Goal: Task Accomplishment & Management: Complete application form

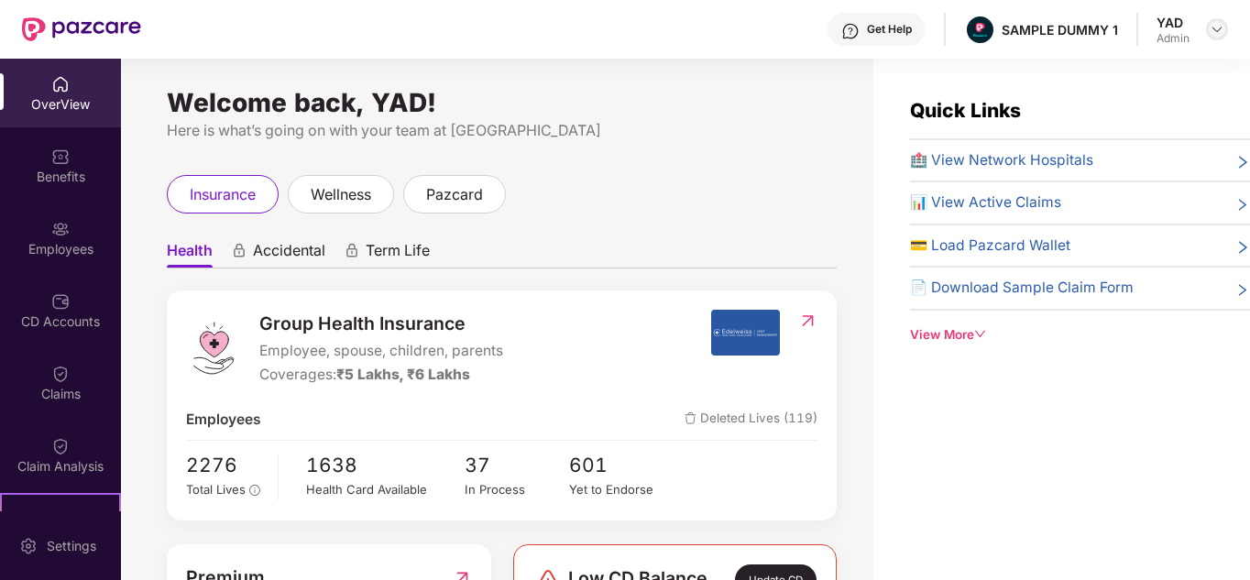
click at [1217, 33] on img at bounding box center [1217, 29] width 15 height 15
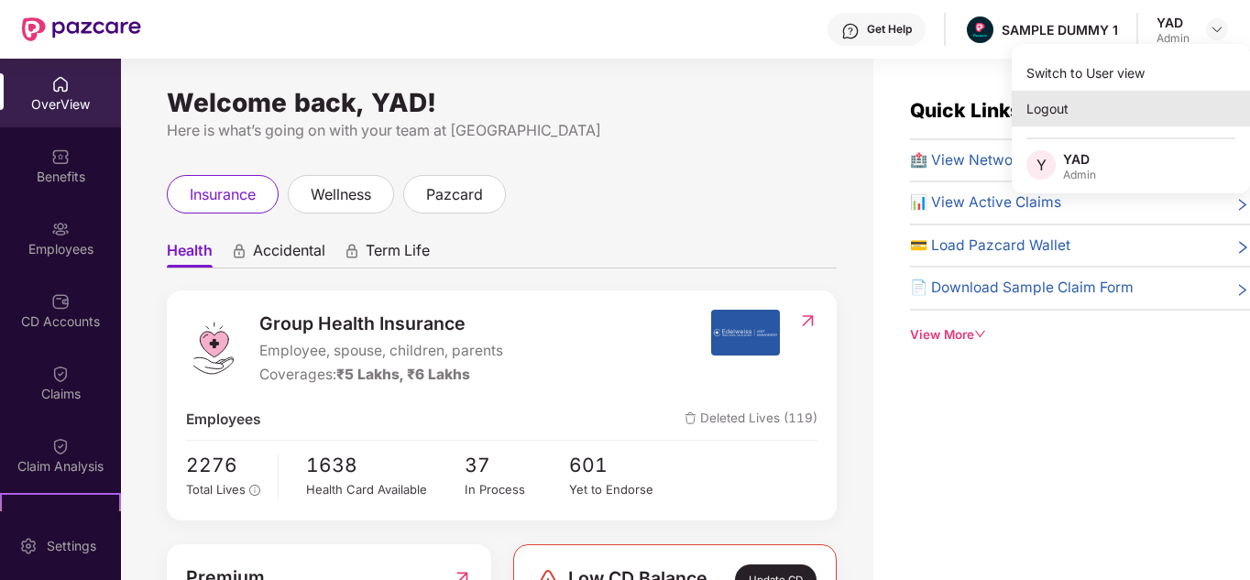
click at [1101, 112] on div "Logout" at bounding box center [1131, 109] width 238 height 36
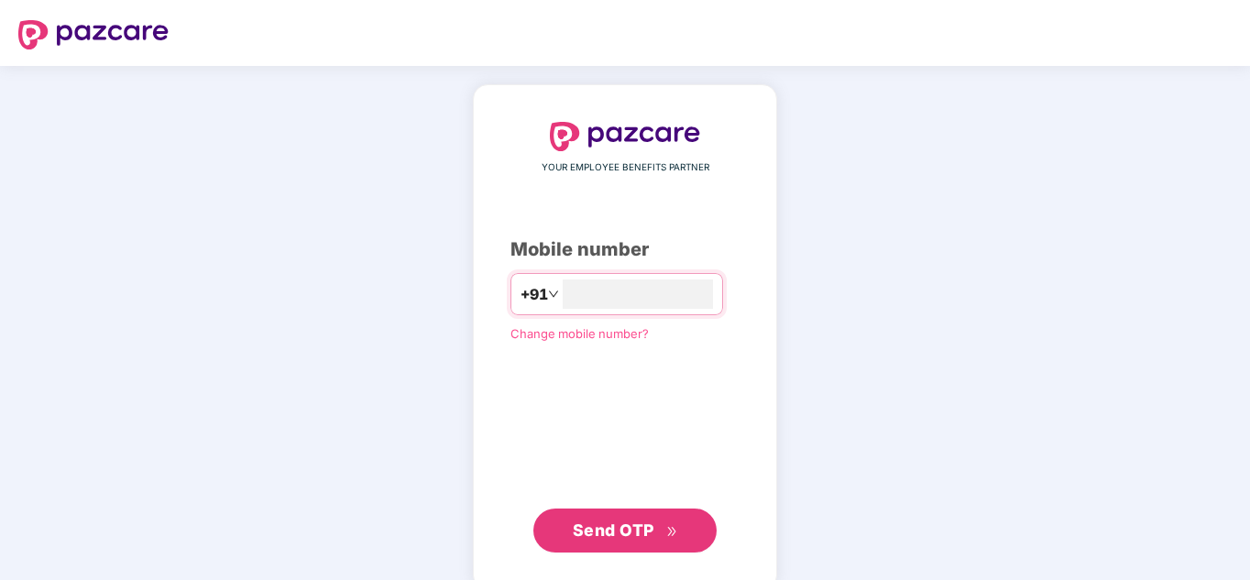
type input "**********"
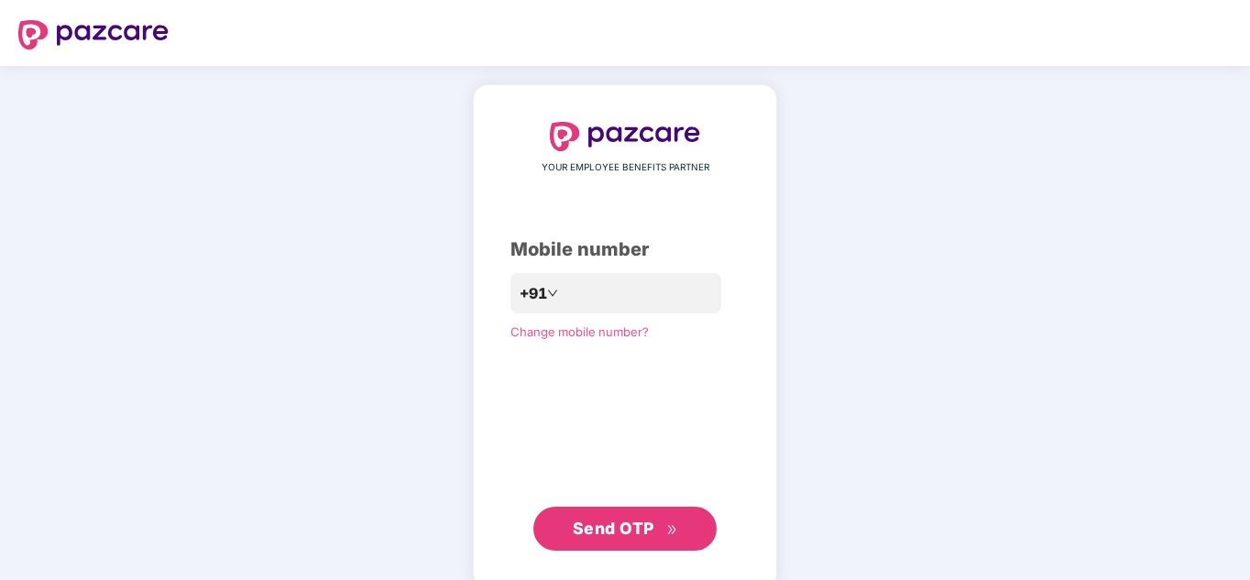
click at [613, 544] on button "Send OTP" at bounding box center [624, 529] width 183 height 44
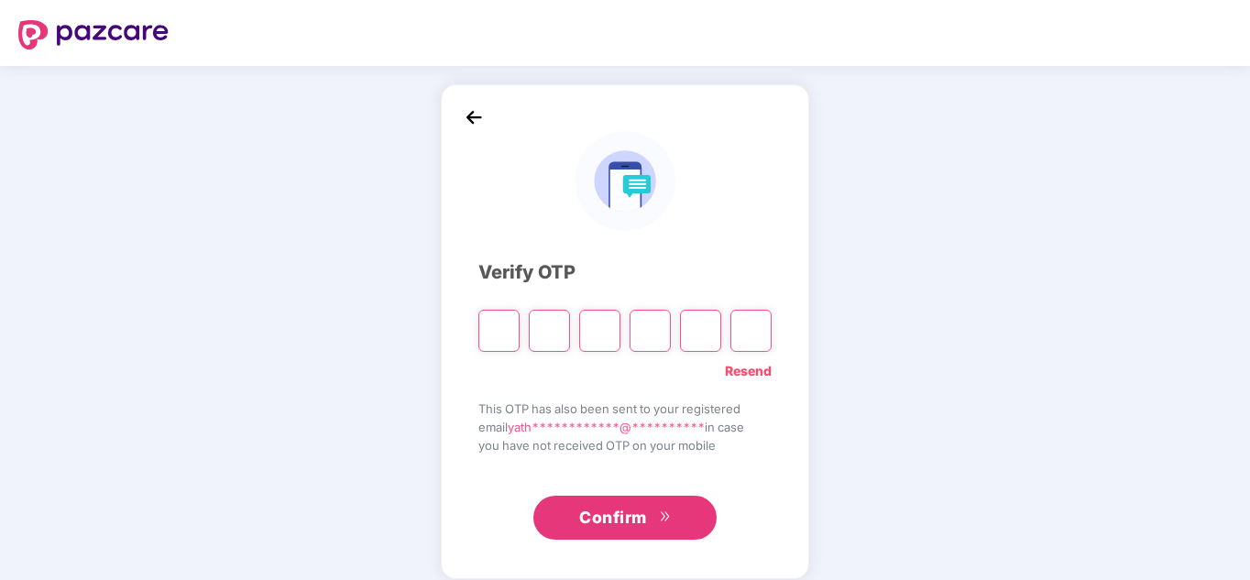
type input "*"
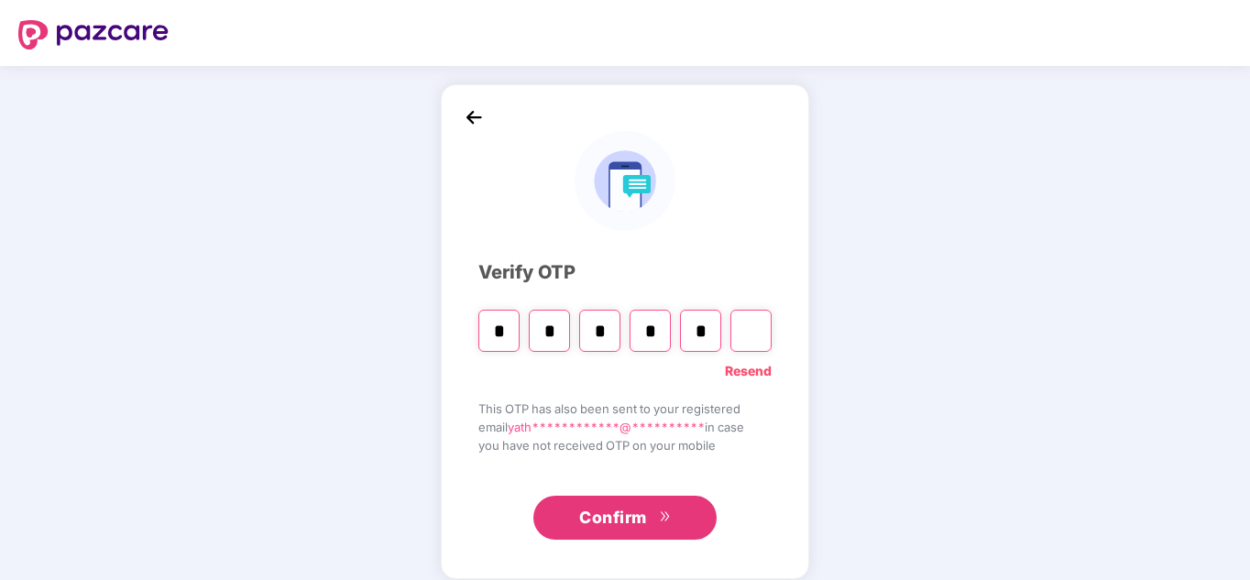
type input "*"
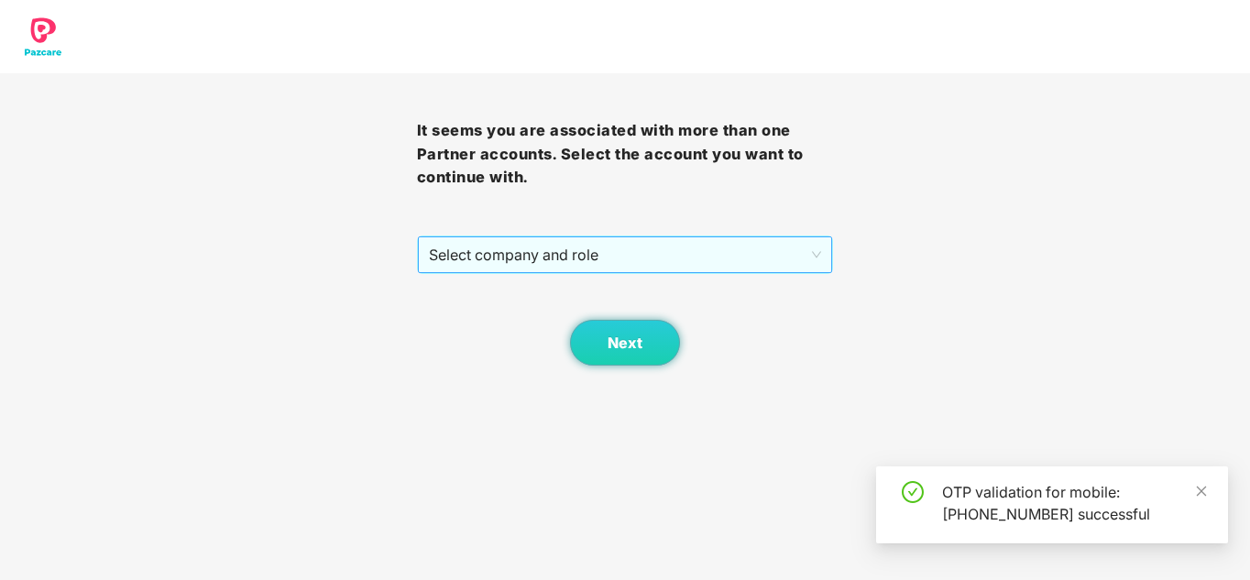
click at [566, 258] on span "Select company and role" at bounding box center [625, 254] width 393 height 35
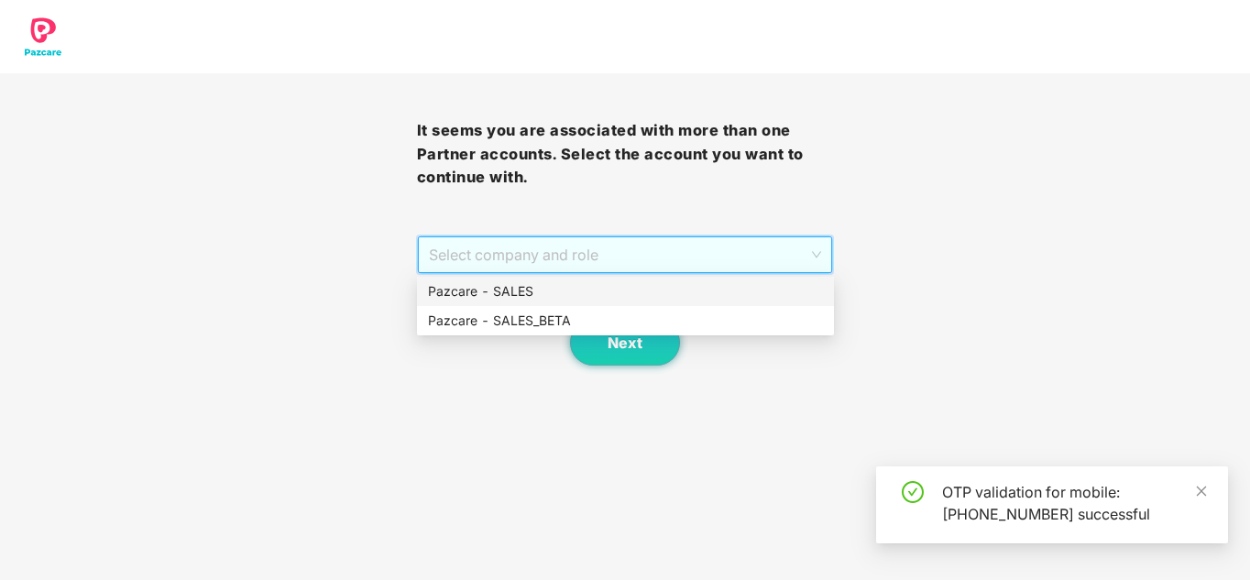
click at [528, 292] on div "Pazcare - SALES" at bounding box center [625, 291] width 395 height 20
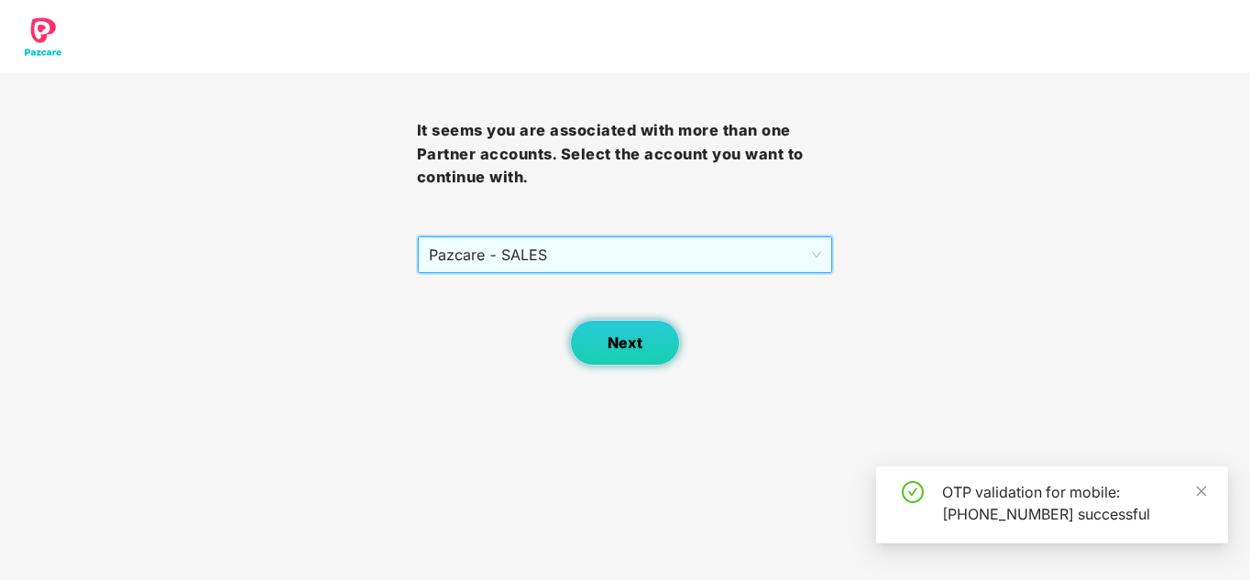
click at [586, 339] on button "Next" at bounding box center [625, 343] width 110 height 46
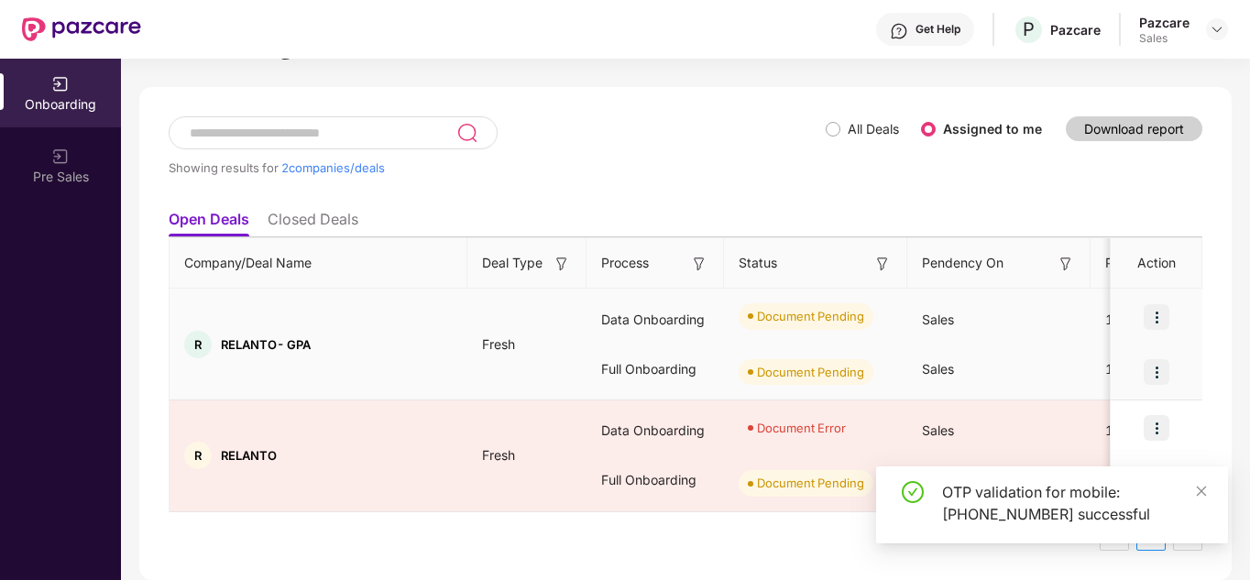
scroll to position [63, 0]
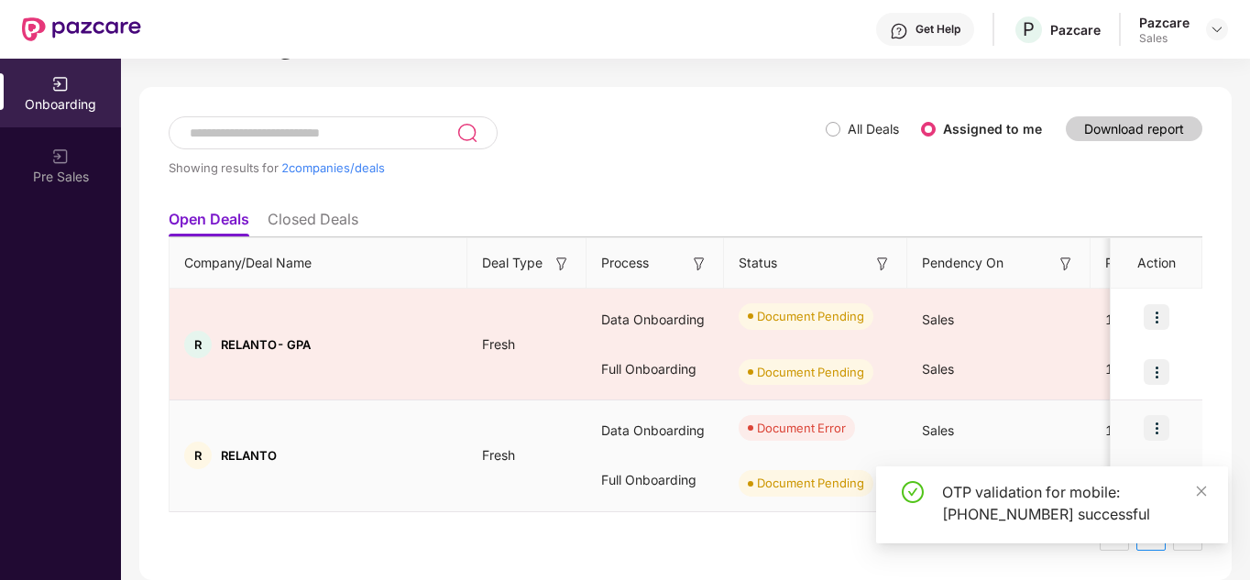
click at [1153, 428] on img at bounding box center [1157, 428] width 26 height 26
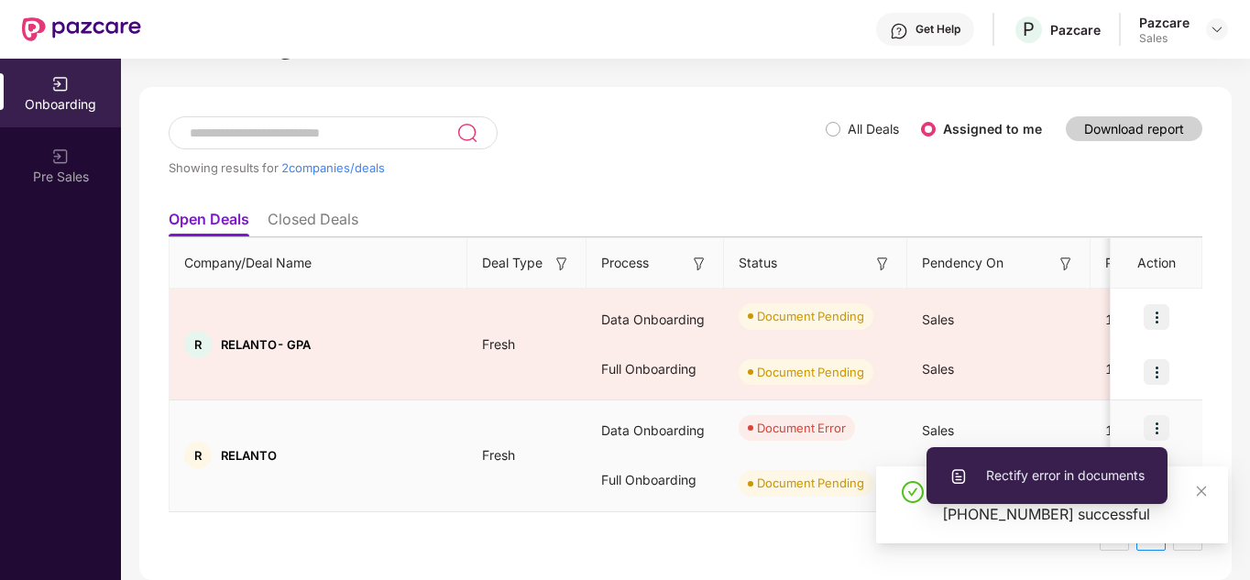
click at [1078, 470] on span "Rectify error in documents" at bounding box center [1047, 476] width 195 height 20
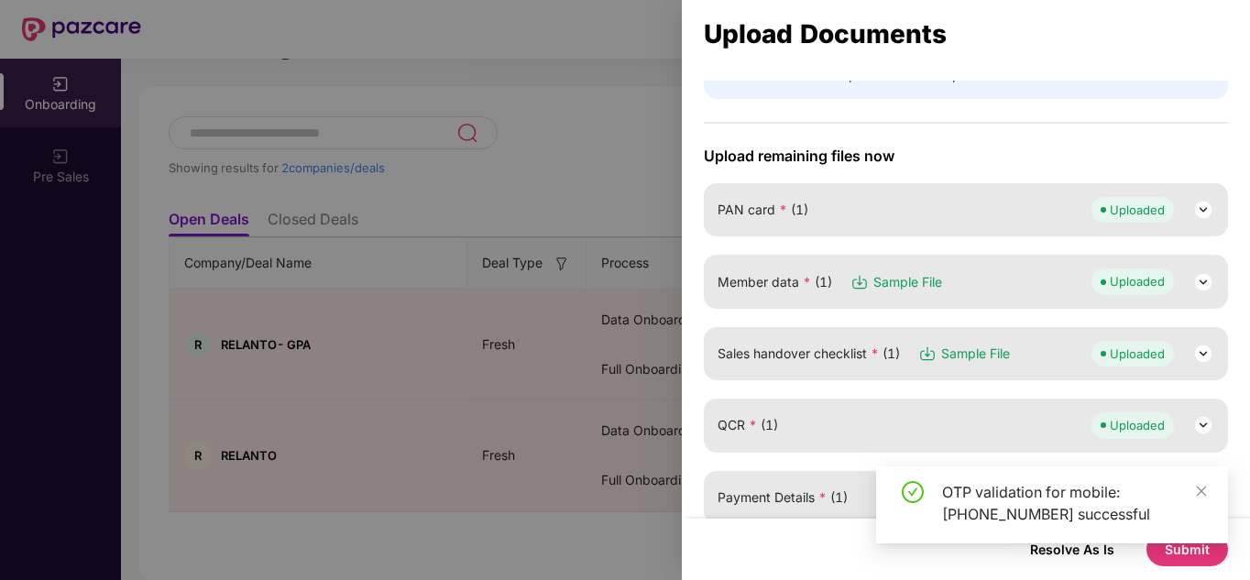
scroll to position [238, 0]
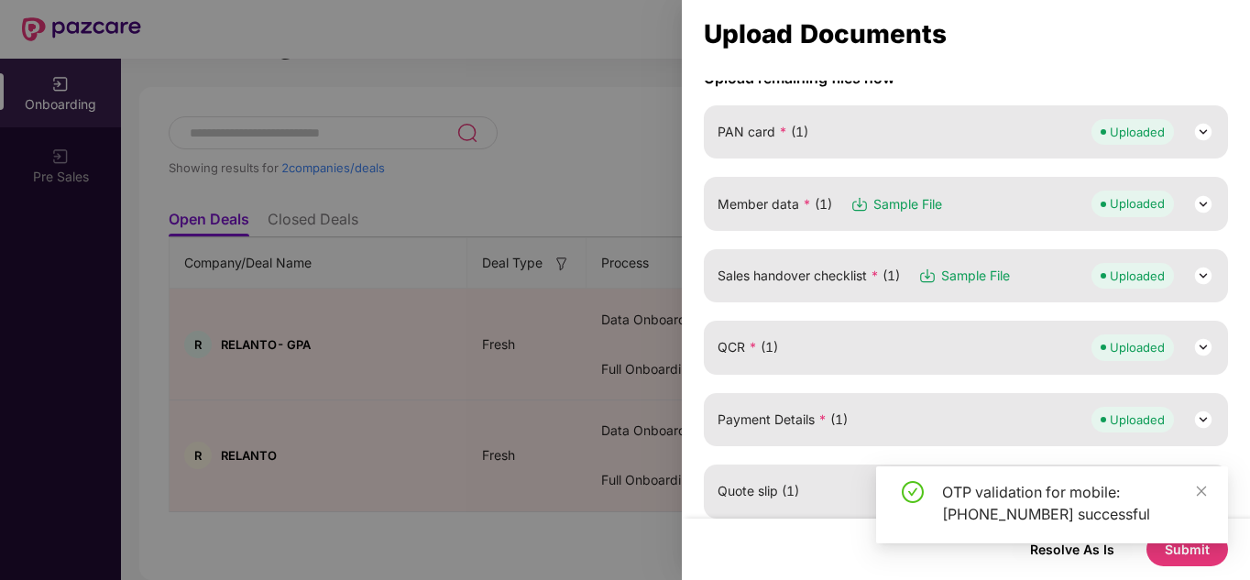
click at [1195, 279] on img at bounding box center [1203, 276] width 22 height 22
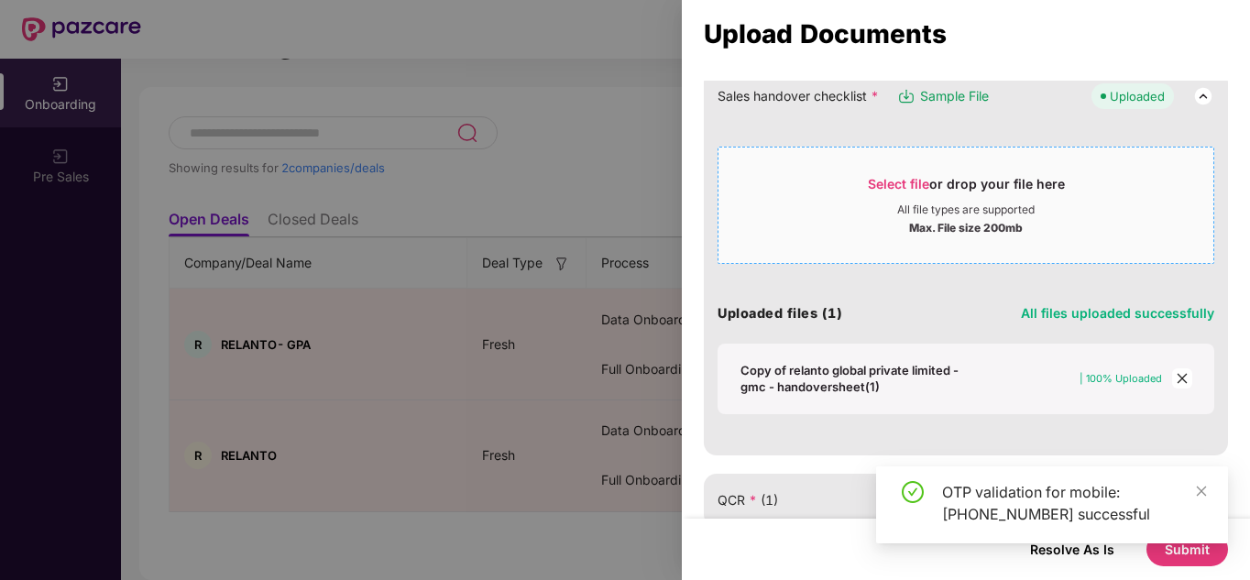
scroll to position [418, 0]
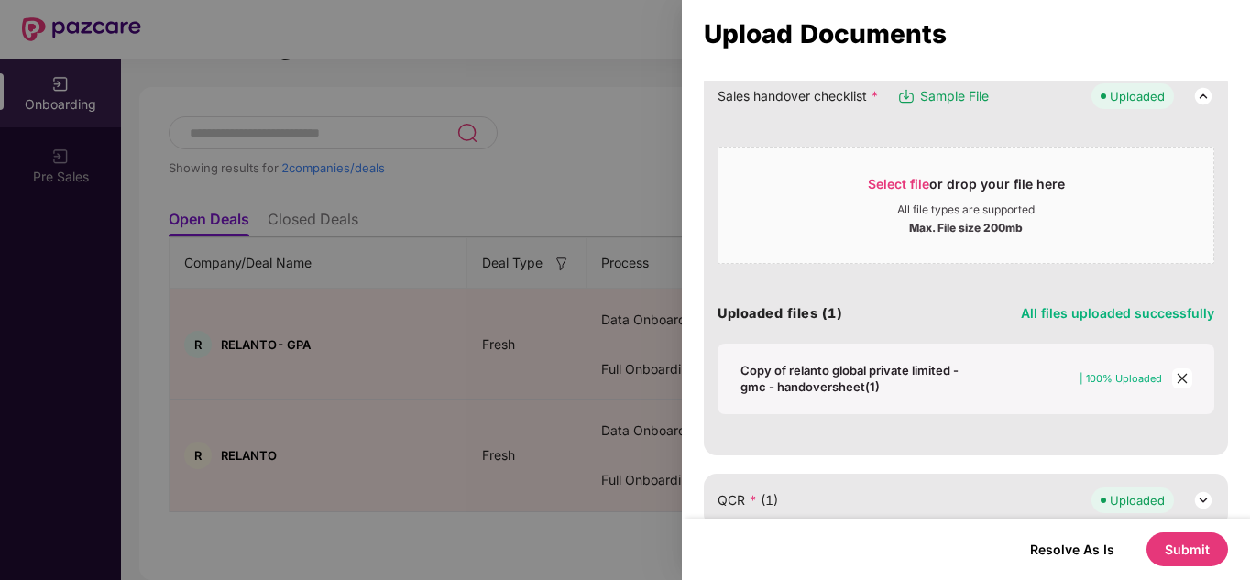
click at [1179, 373] on icon "close" at bounding box center [1182, 378] width 13 height 13
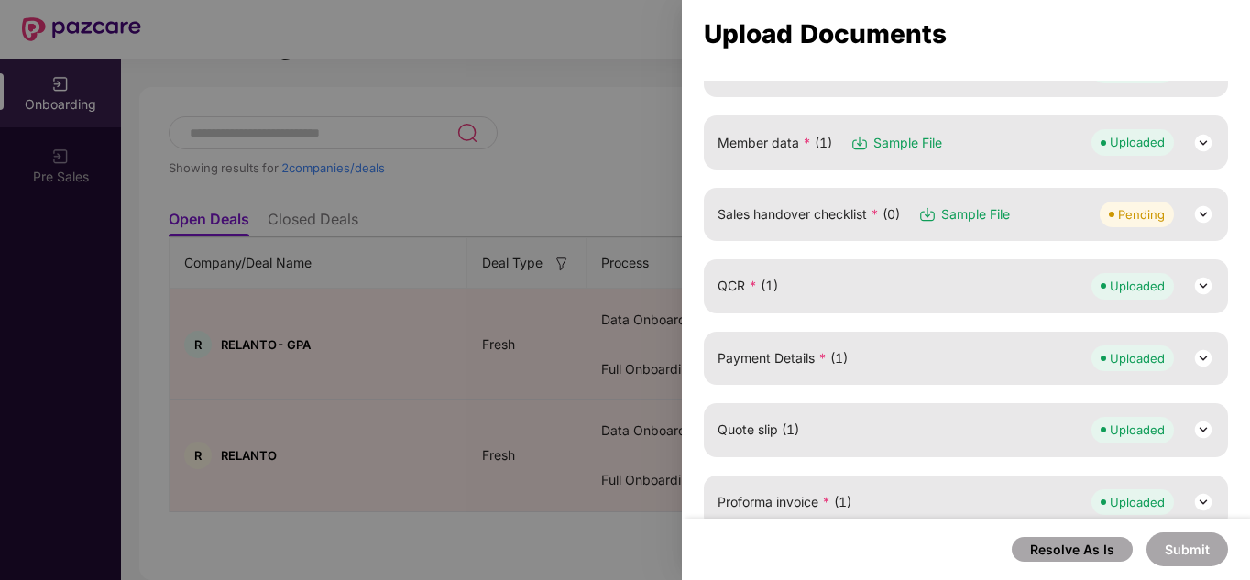
scroll to position [299, 0]
click at [1207, 222] on img at bounding box center [1203, 215] width 22 height 22
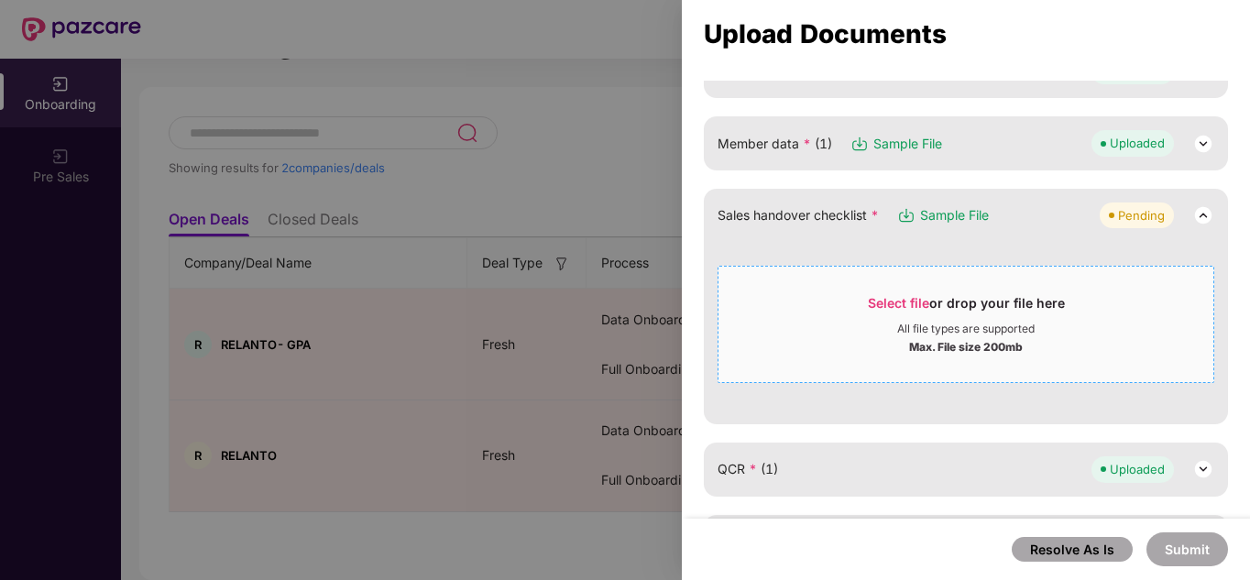
click at [994, 311] on div "Select file or drop your file here" at bounding box center [966, 307] width 197 height 27
click at [821, 284] on span "Select file or drop your file here All file types are supported Max. File size …" at bounding box center [966, 324] width 495 height 88
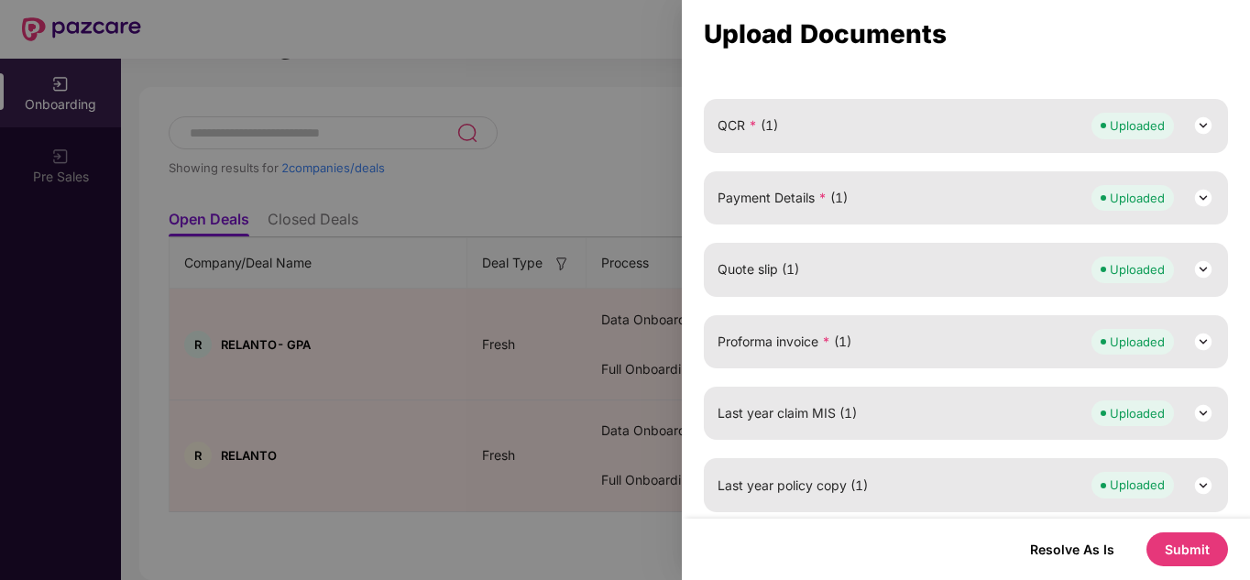
scroll to position [0, 0]
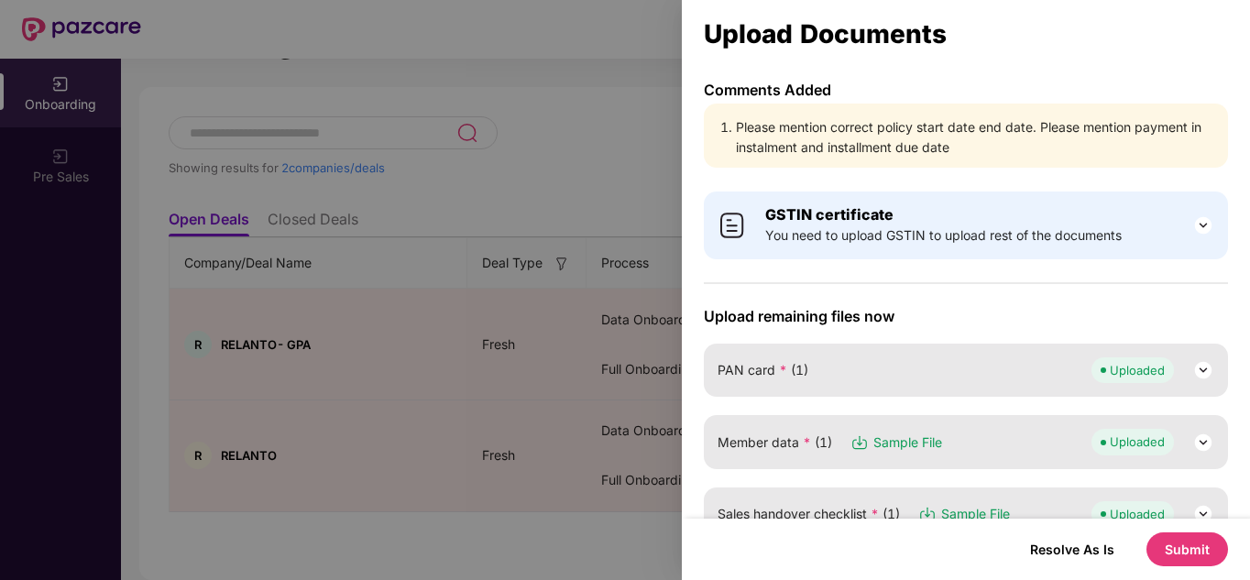
click at [1188, 555] on button "Submit" at bounding box center [1188, 550] width 82 height 34
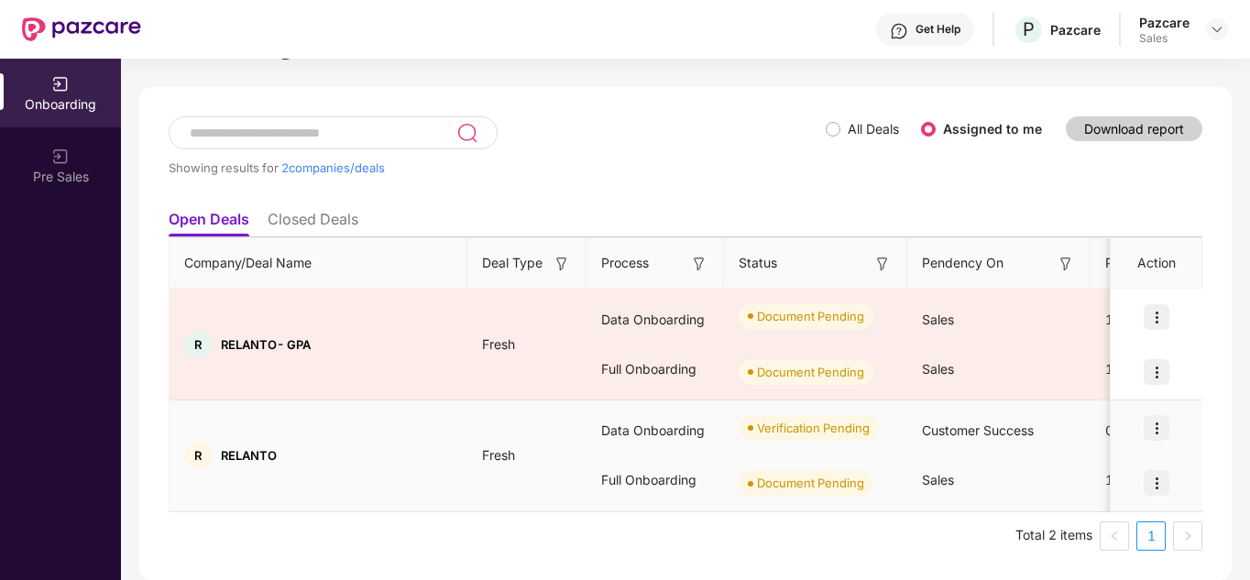
click at [1159, 434] on img at bounding box center [1157, 428] width 26 height 26
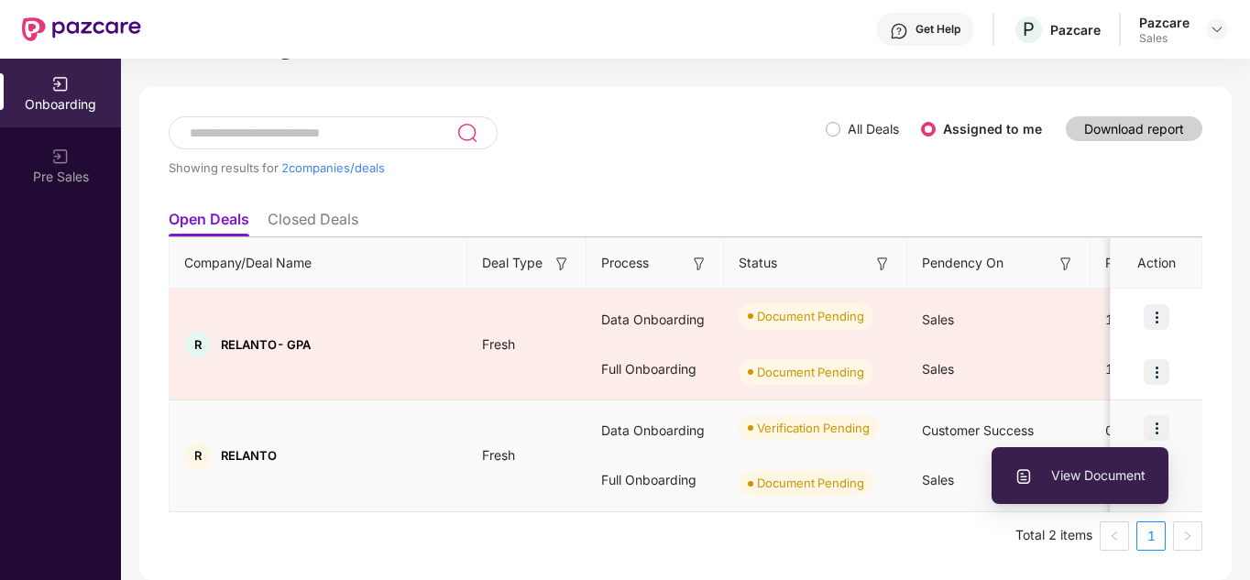
click at [1111, 476] on span "View Document" at bounding box center [1080, 476] width 131 height 20
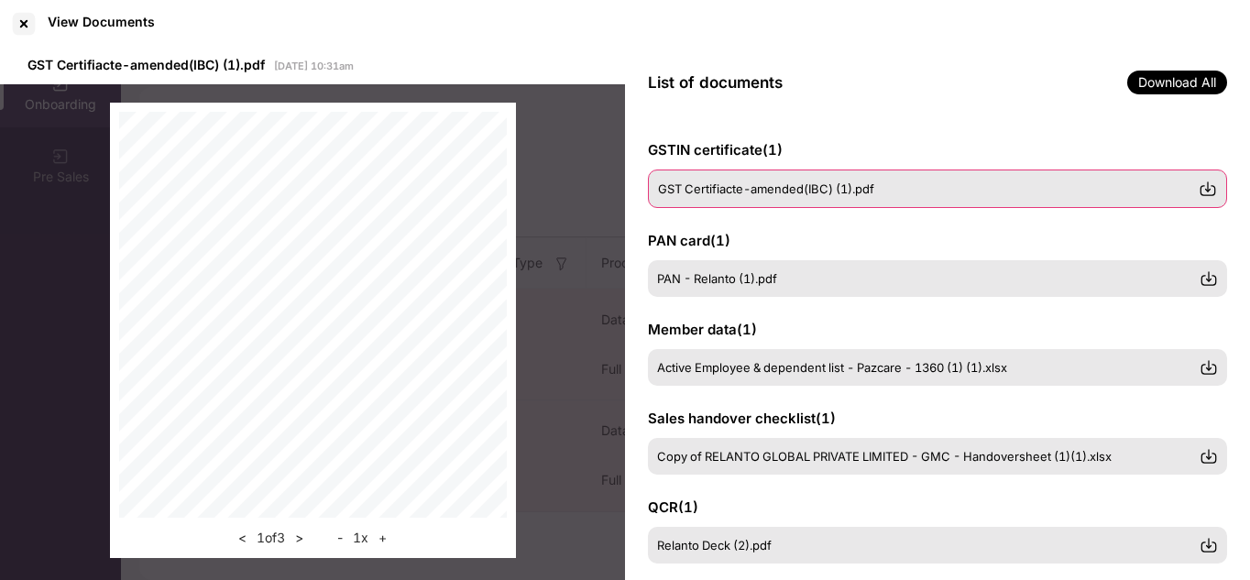
click at [1208, 192] on img at bounding box center [1208, 189] width 18 height 18
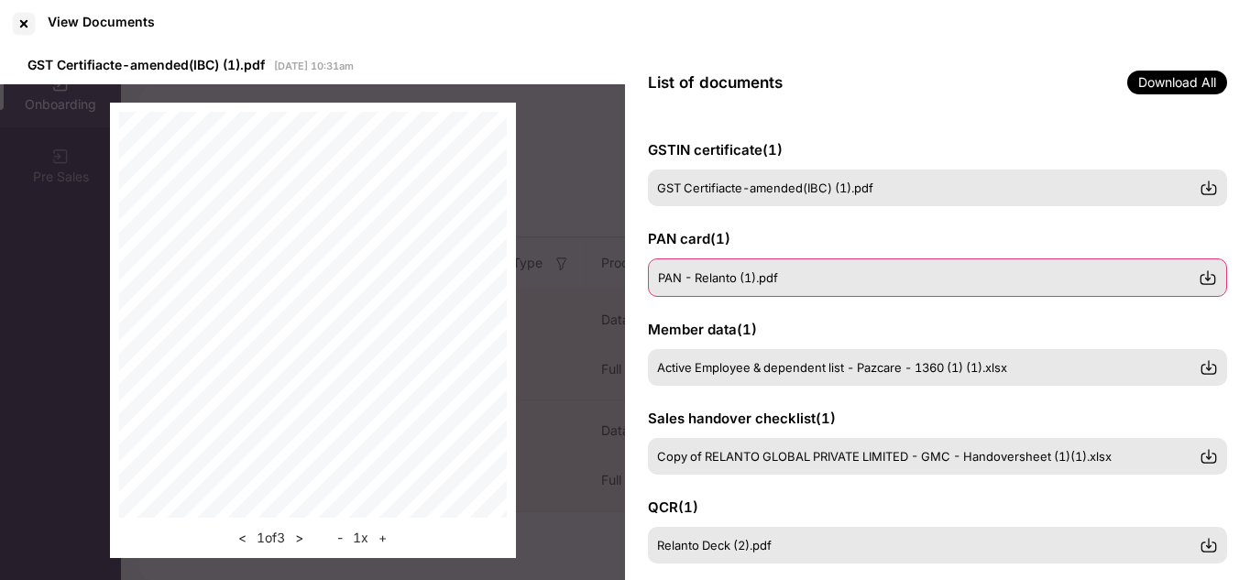
click at [1211, 280] on img at bounding box center [1208, 278] width 18 height 18
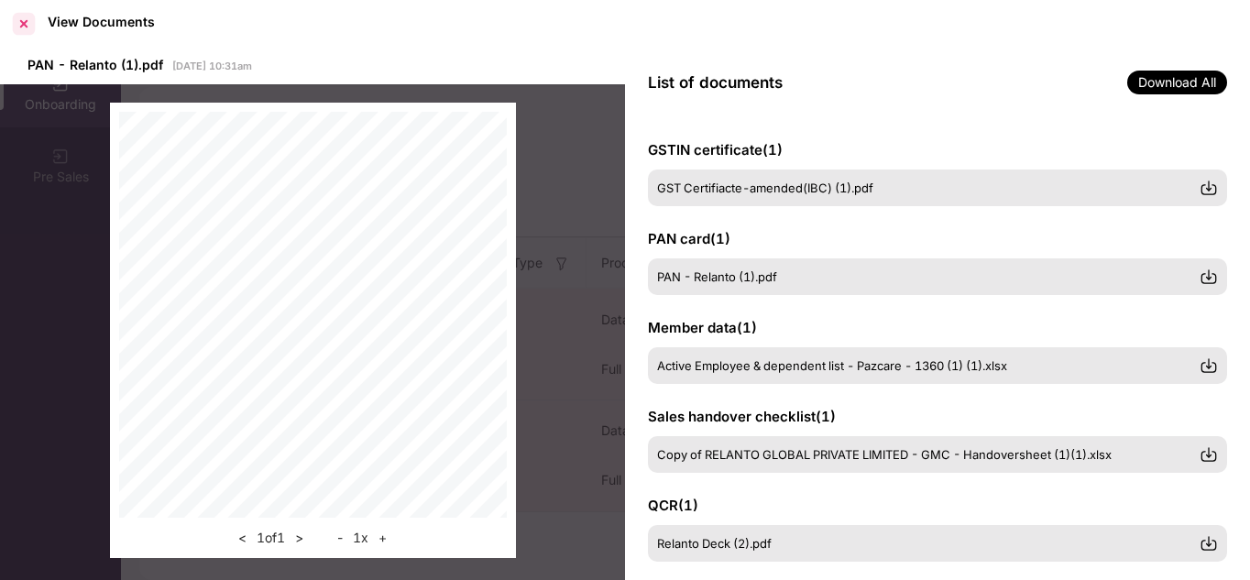
click at [20, 22] on div at bounding box center [23, 23] width 29 height 29
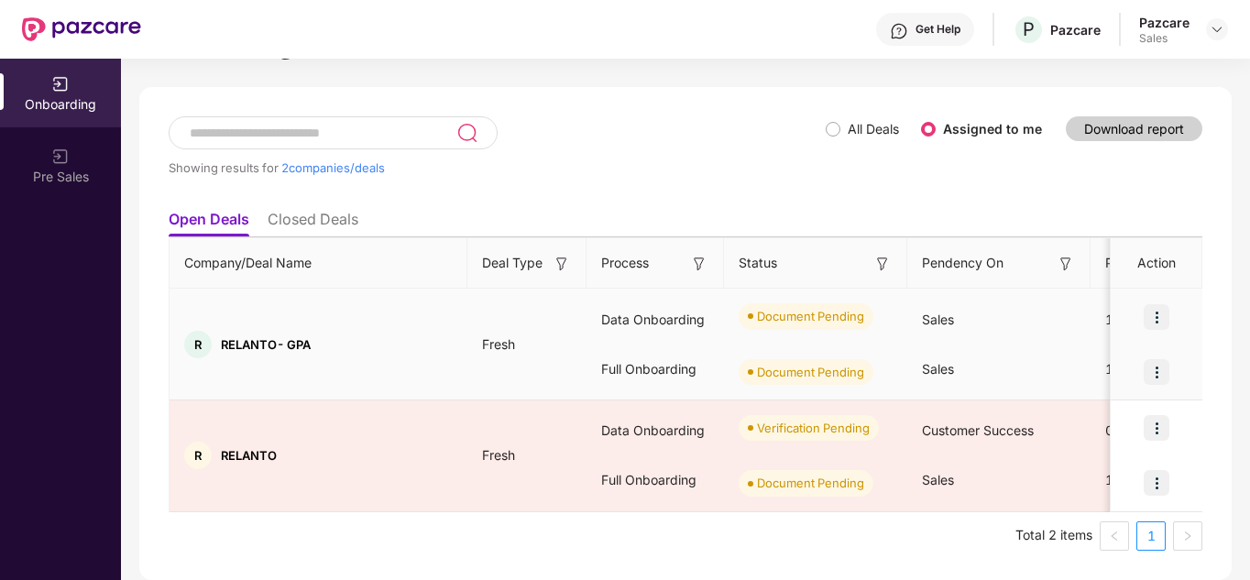
click at [1151, 319] on img at bounding box center [1157, 317] width 26 height 26
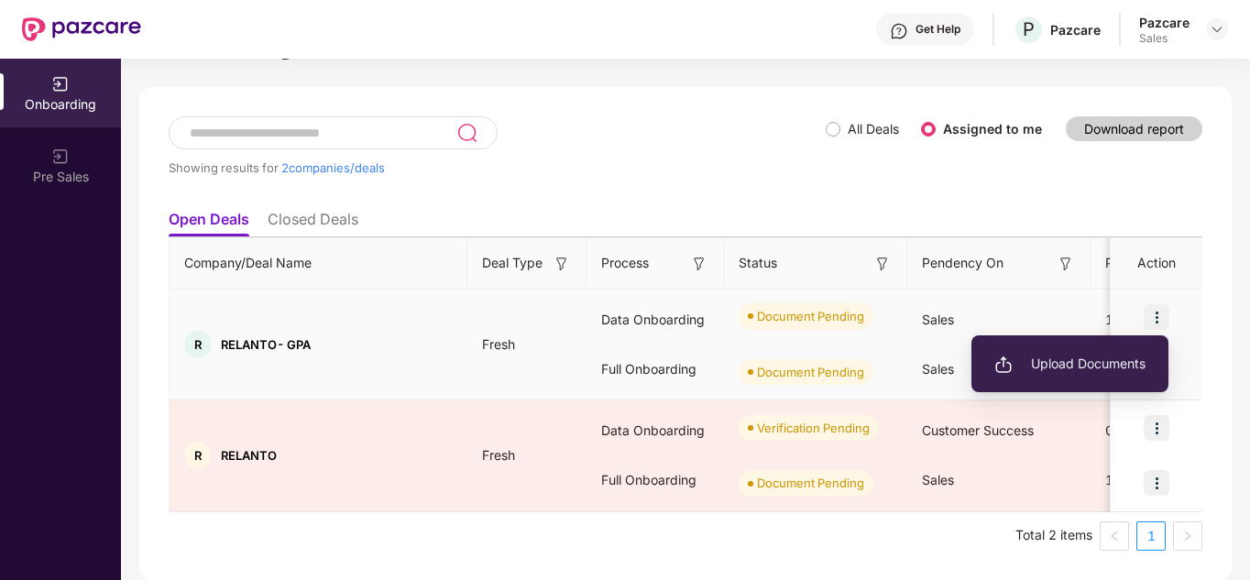
click at [1042, 375] on li "Upload Documents" at bounding box center [1070, 364] width 197 height 38
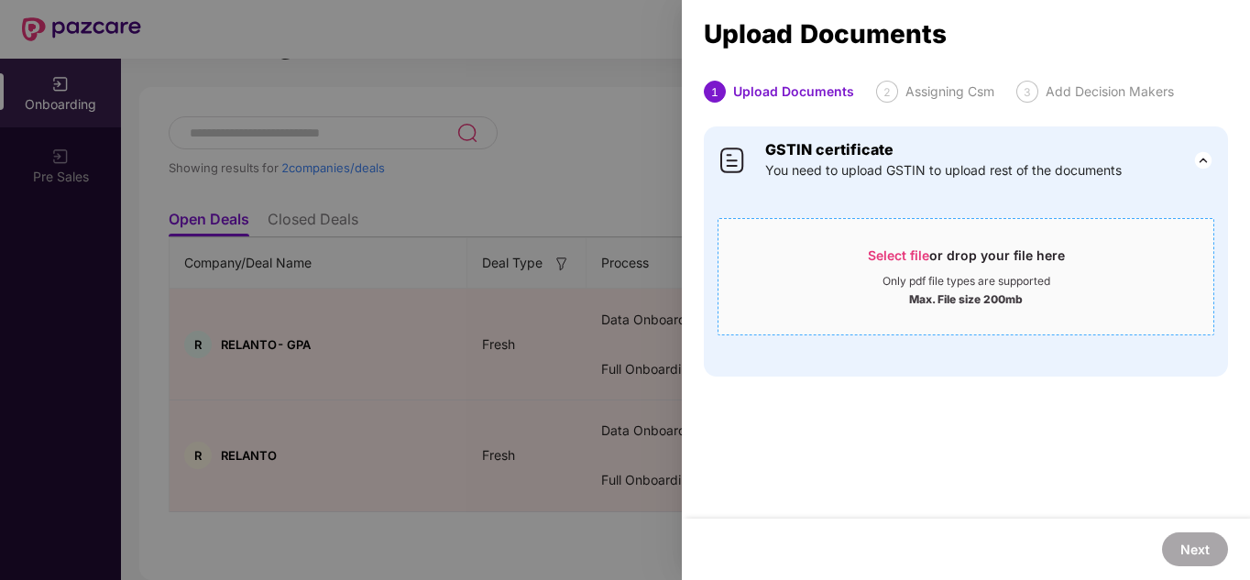
click at [886, 266] on div "Select file or drop your file here" at bounding box center [966, 260] width 197 height 27
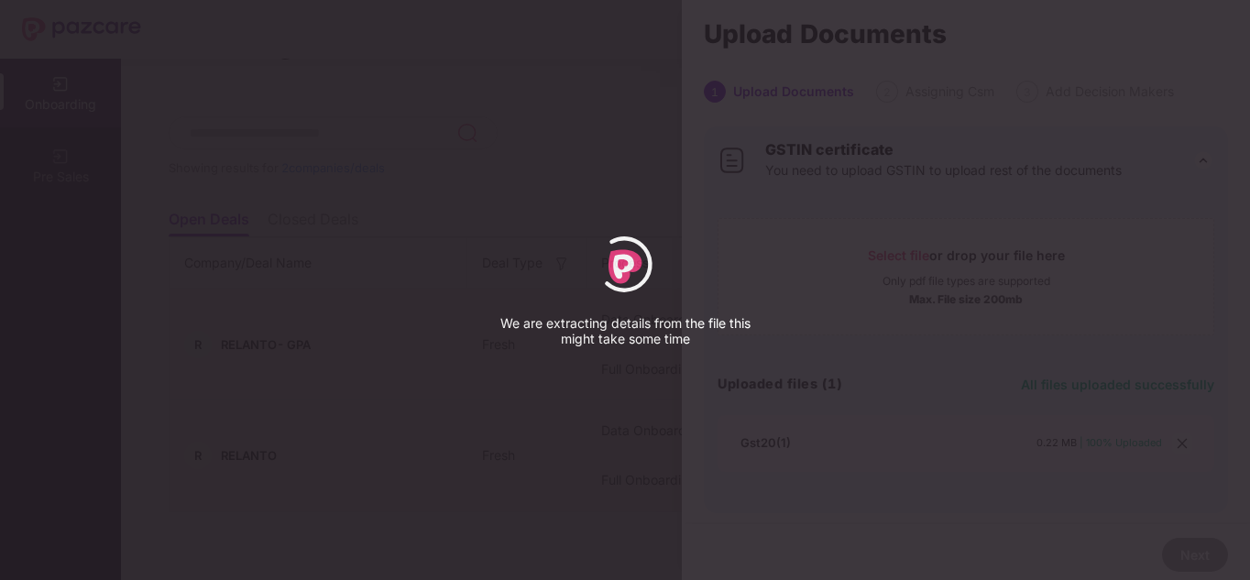
select select "*****"
select select "******"
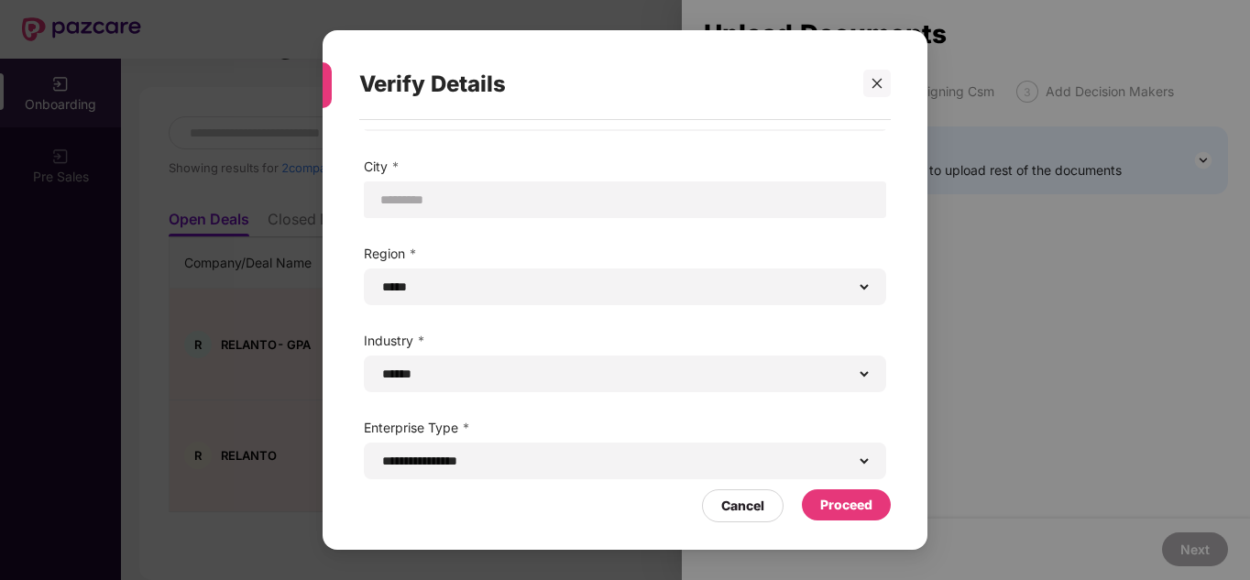
scroll to position [86, 0]
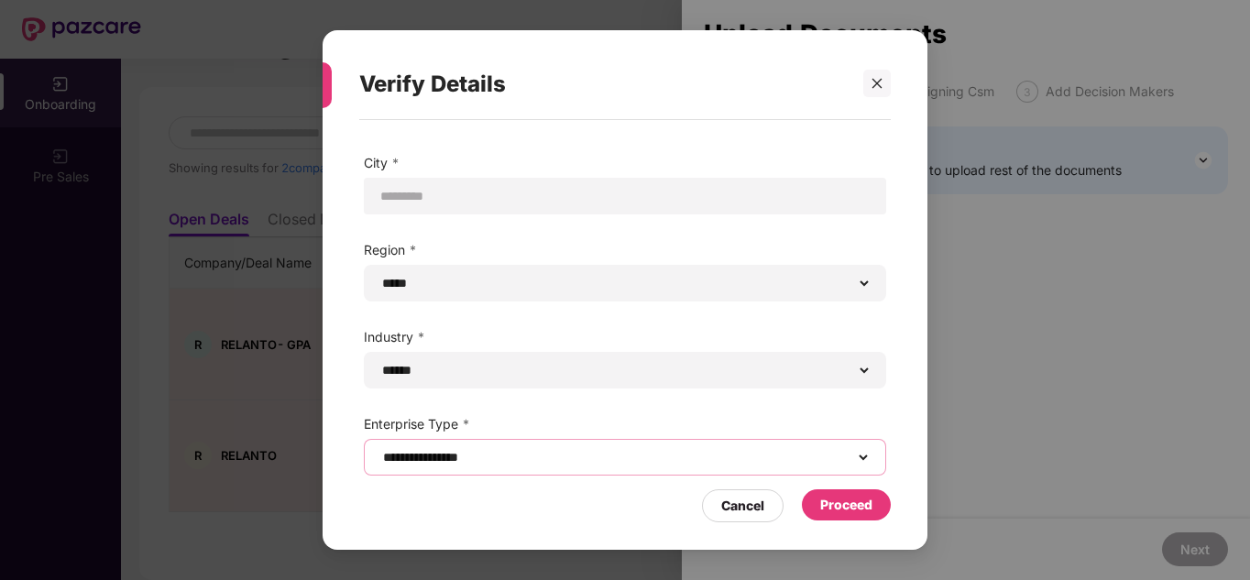
click at [862, 465] on select "**********" at bounding box center [624, 457] width 491 height 15
select select "**********"
click at [379, 450] on select "**********" at bounding box center [624, 457] width 491 height 15
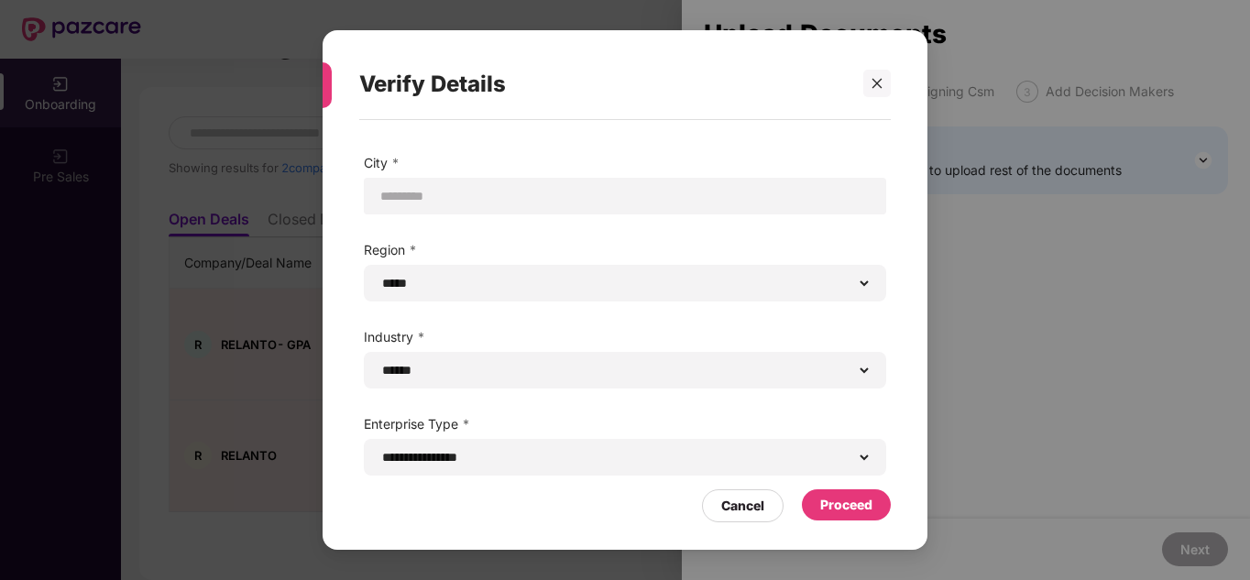
click at [836, 504] on div "Proceed" at bounding box center [846, 505] width 52 height 20
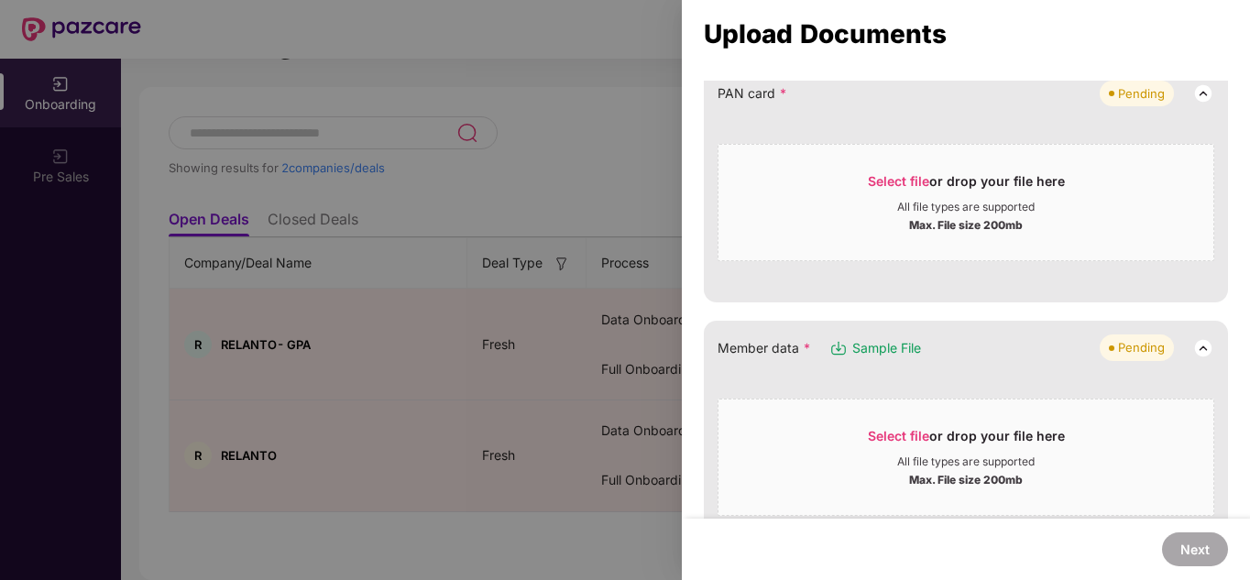
scroll to position [213, 0]
click at [915, 220] on div "Max. File size 200mb" at bounding box center [966, 223] width 114 height 18
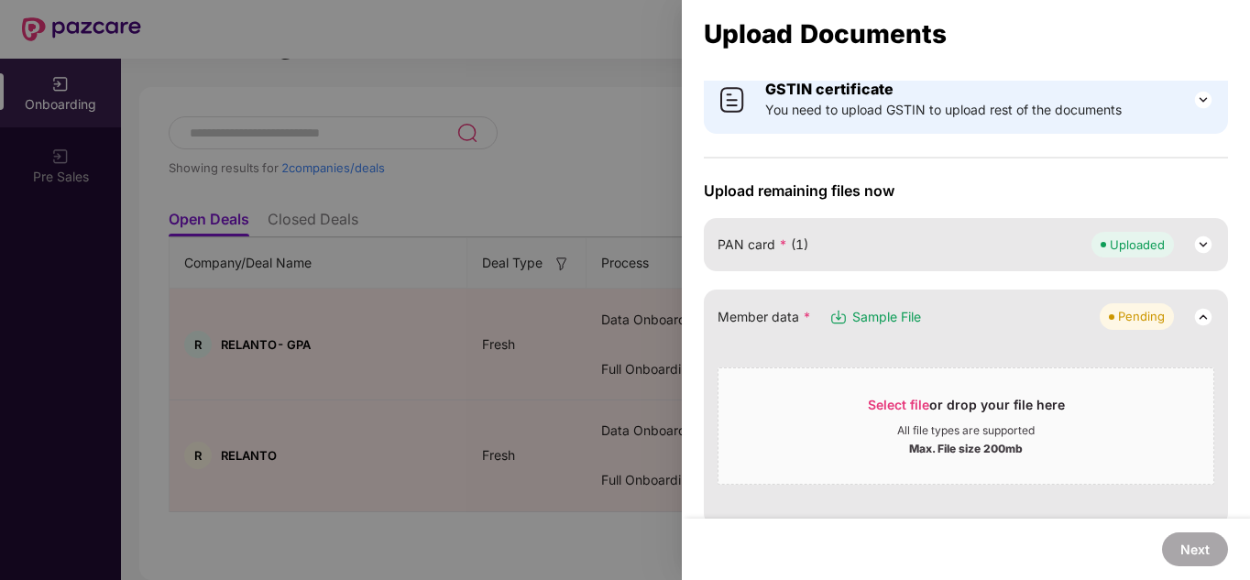
scroll to position [60, 0]
click at [904, 381] on div "Select file or drop your file here All file types are supported Max. File size …" at bounding box center [966, 426] width 497 height 117
click at [898, 390] on span "Select file or drop your file here All file types are supported Max. File size …" at bounding box center [966, 427] width 495 height 88
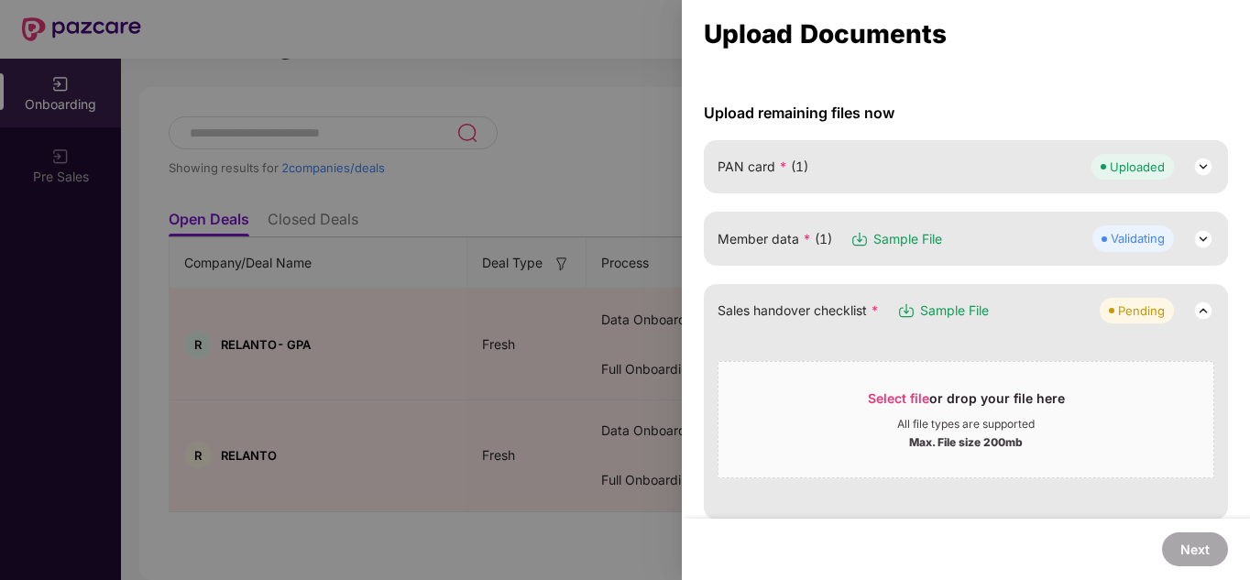
scroll to position [137, 0]
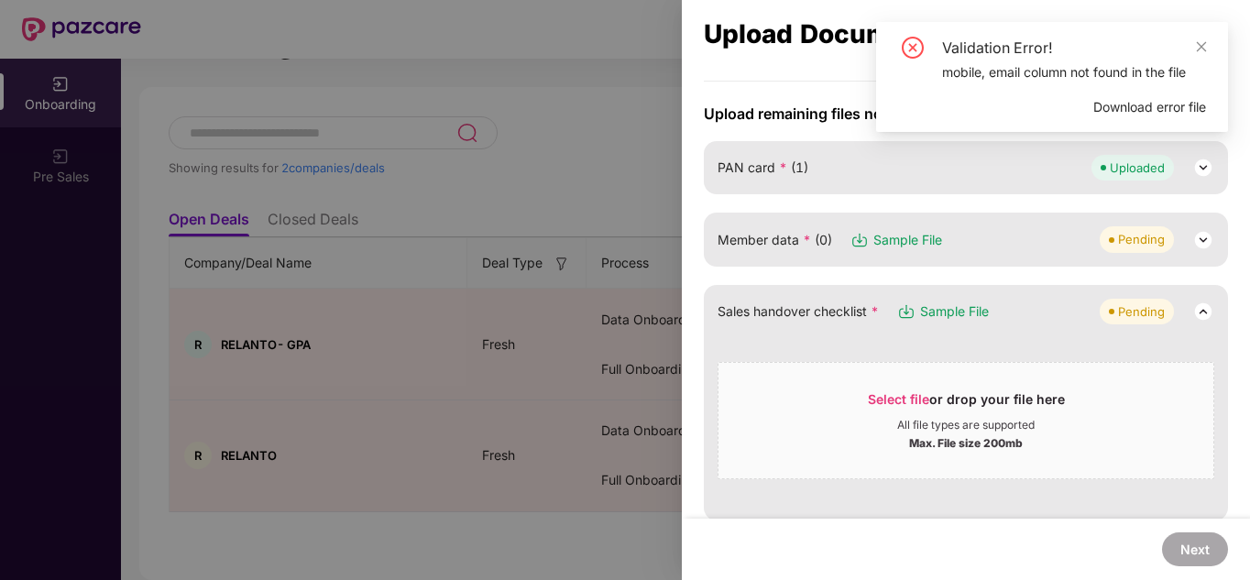
click at [1204, 242] on img at bounding box center [1203, 240] width 22 height 22
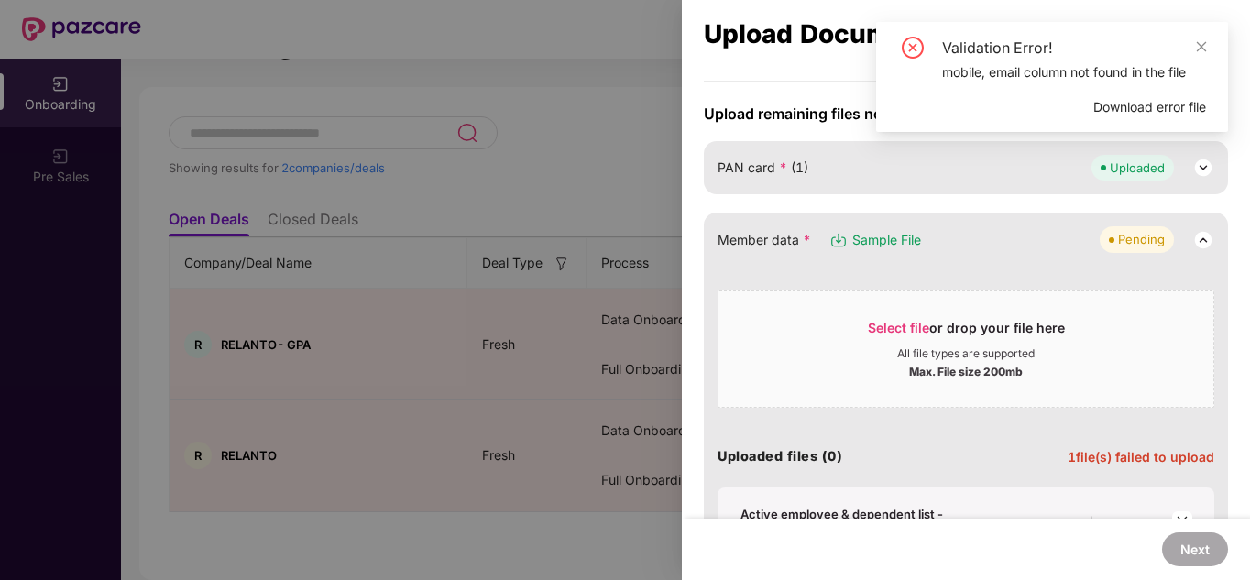
scroll to position [317, 0]
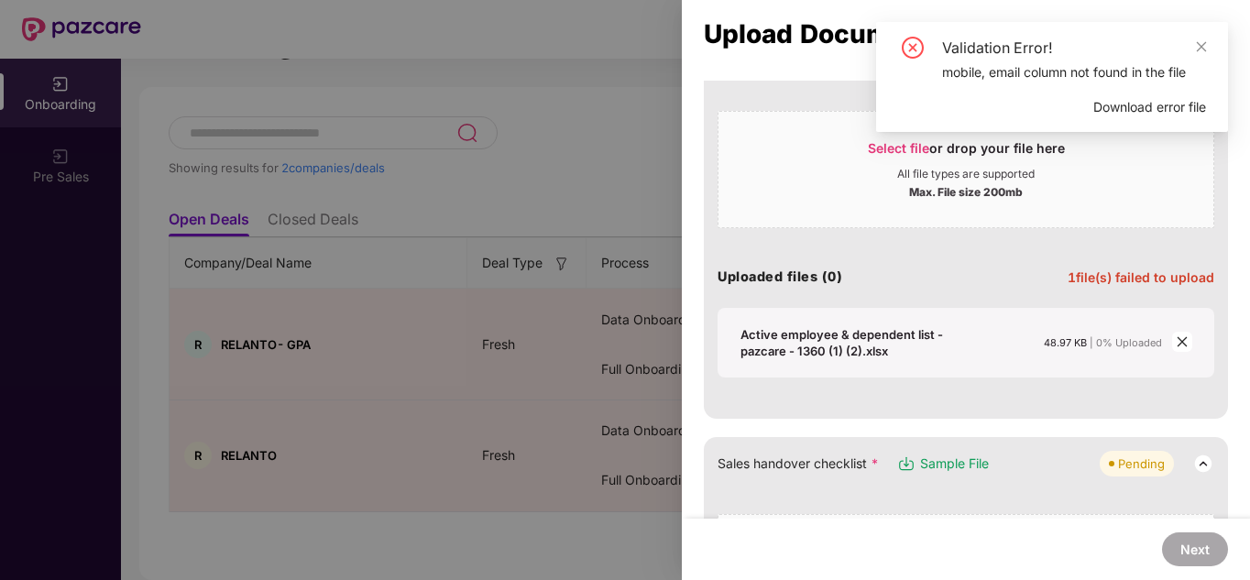
click at [1178, 346] on icon "close" at bounding box center [1182, 341] width 13 height 13
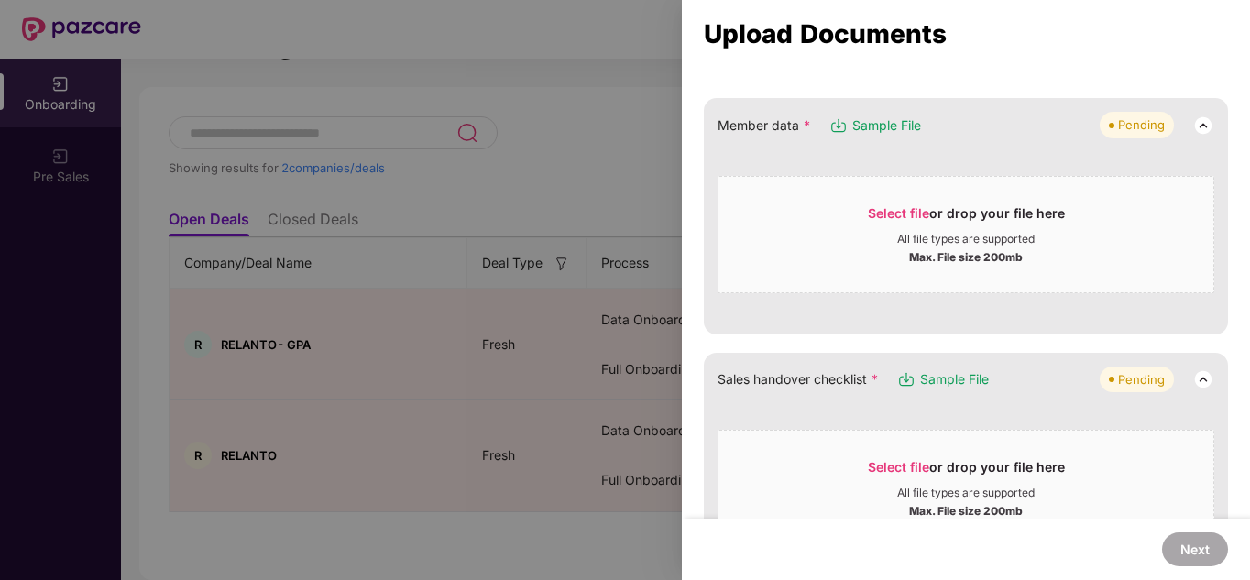
scroll to position [251, 0]
click at [917, 251] on div "Max. File size 200mb" at bounding box center [966, 256] width 114 height 18
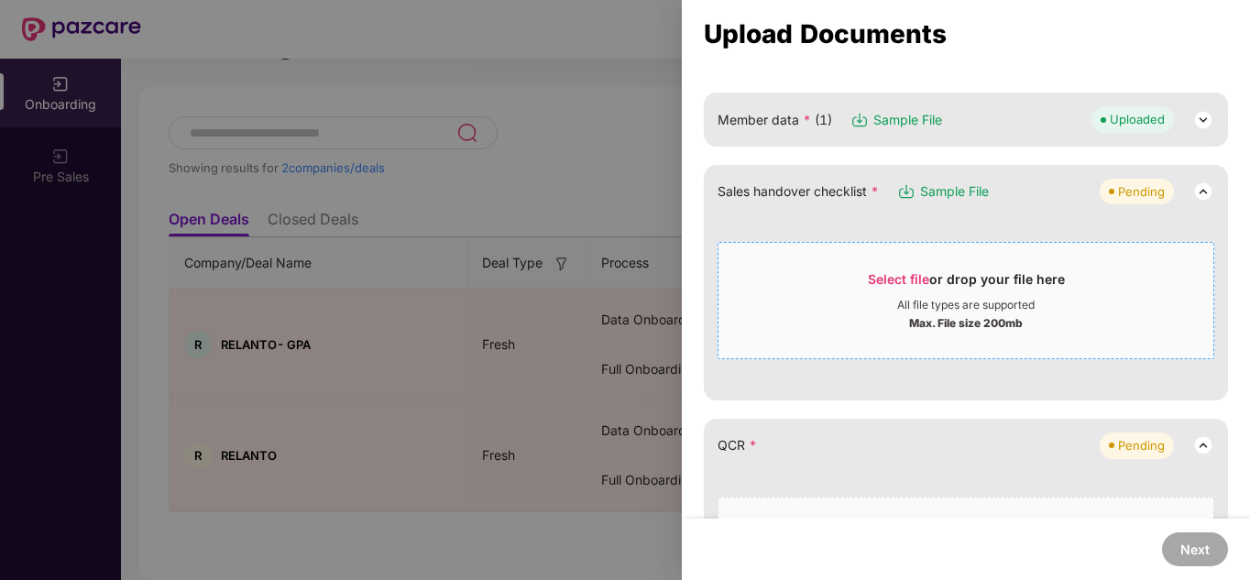
scroll to position [575, 0]
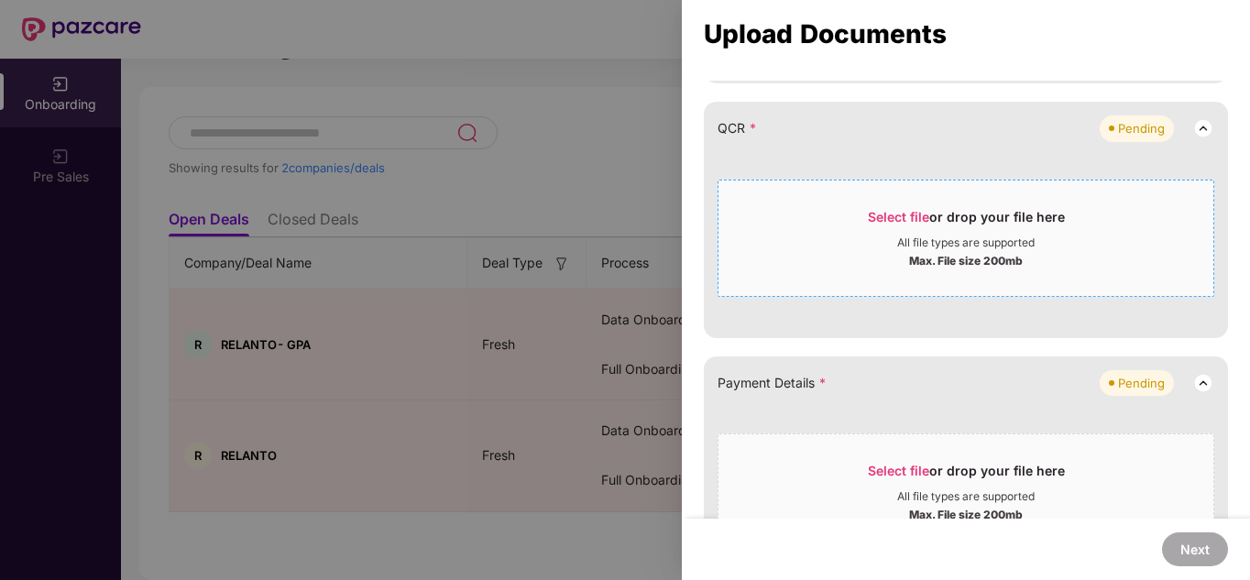
click at [893, 247] on div "All file types are supported" at bounding box center [966, 243] width 495 height 15
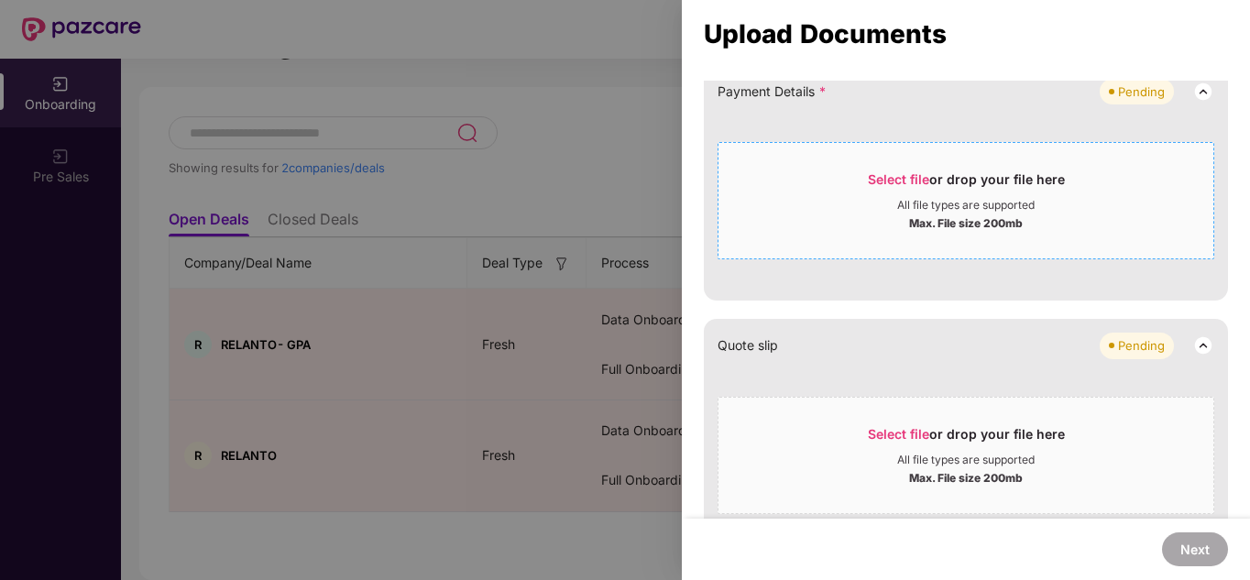
scroll to position [685, 0]
click at [910, 200] on div "All file types are supported" at bounding box center [965, 204] width 137 height 15
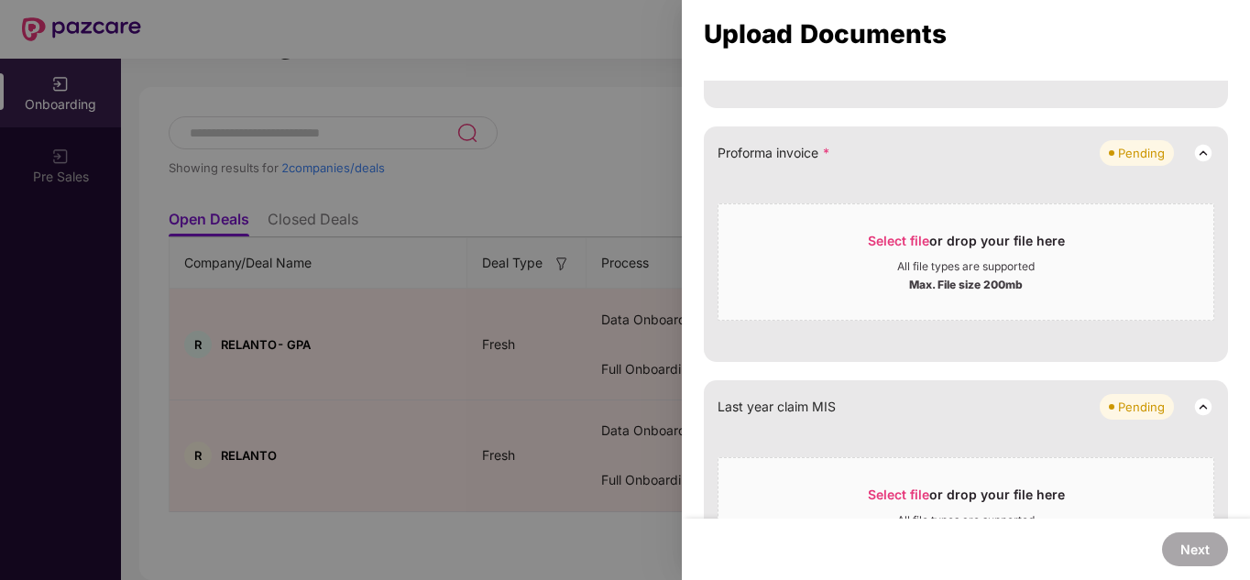
scroll to position [947, 0]
click at [968, 243] on div "Select file or drop your file here" at bounding box center [966, 247] width 197 height 27
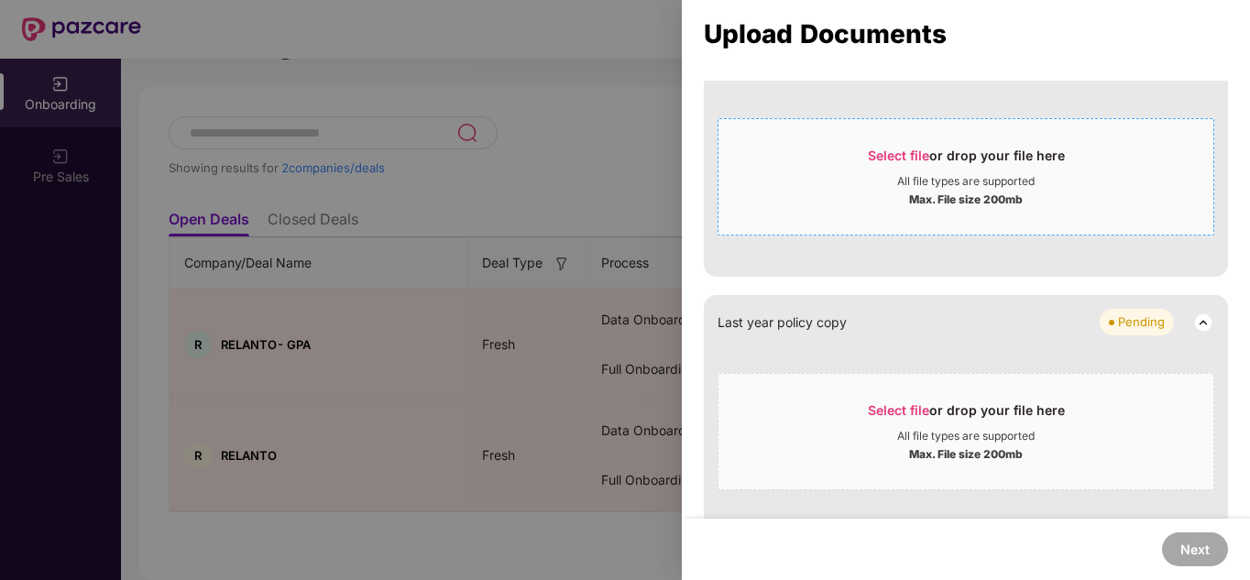
scroll to position [1105, 0]
click at [876, 180] on div "All file types are supported" at bounding box center [966, 181] width 495 height 15
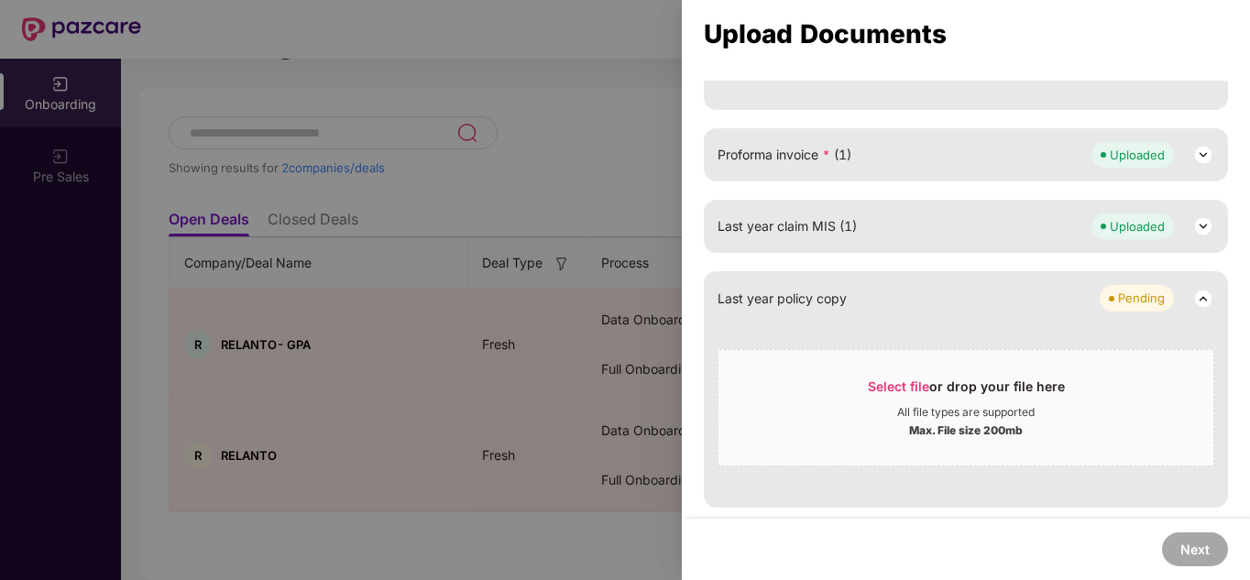
scroll to position [947, 0]
click at [898, 369] on span "Select file or drop your file here All file types are supported Max. File size …" at bounding box center [966, 408] width 495 height 88
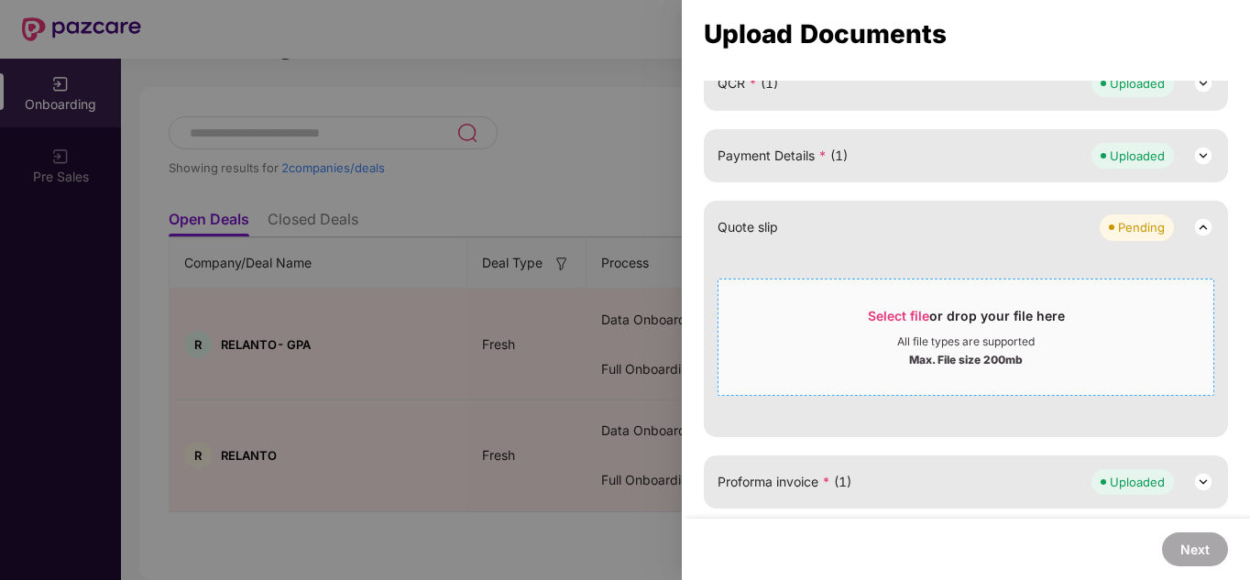
scroll to position [618, 0]
click at [912, 331] on div "Select file or drop your file here" at bounding box center [966, 322] width 197 height 27
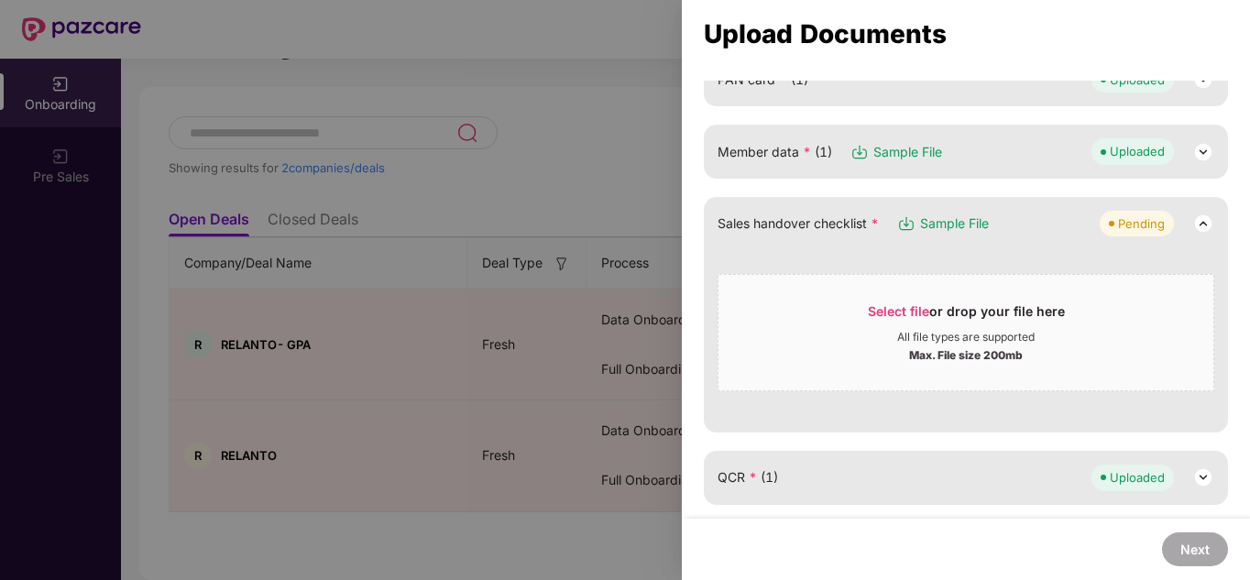
scroll to position [225, 0]
click at [1195, 225] on img at bounding box center [1203, 225] width 22 height 22
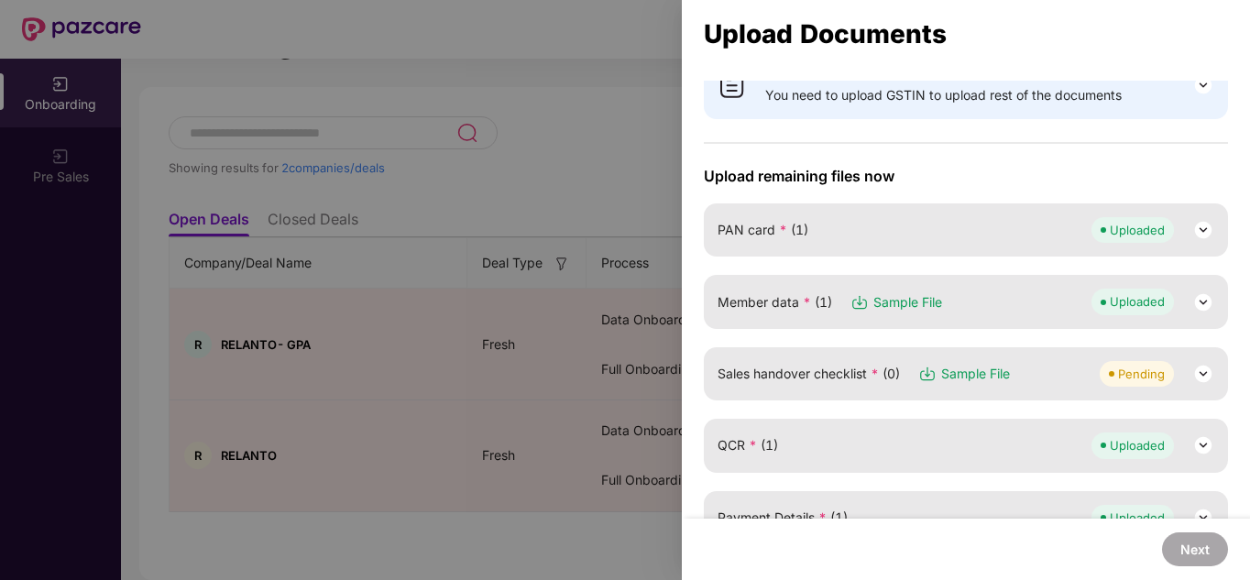
scroll to position [74, 0]
